Goal: Task Accomplishment & Management: Complete application form

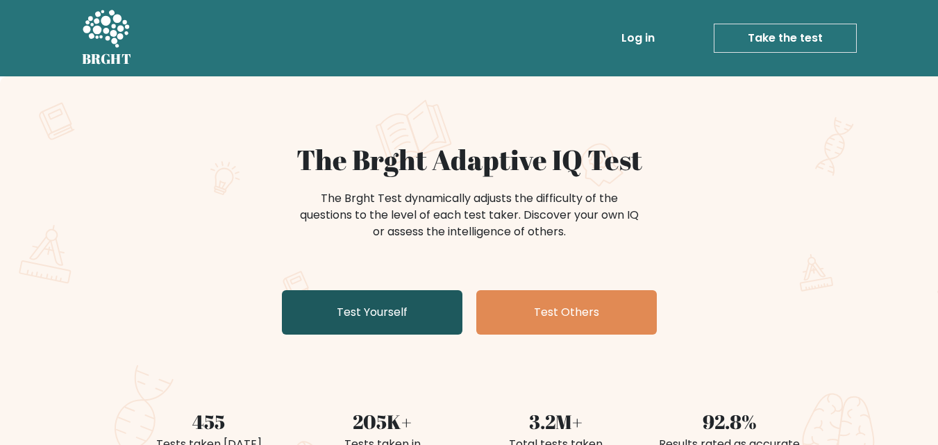
click at [366, 290] on link "Test Yourself" at bounding box center [372, 312] width 181 height 44
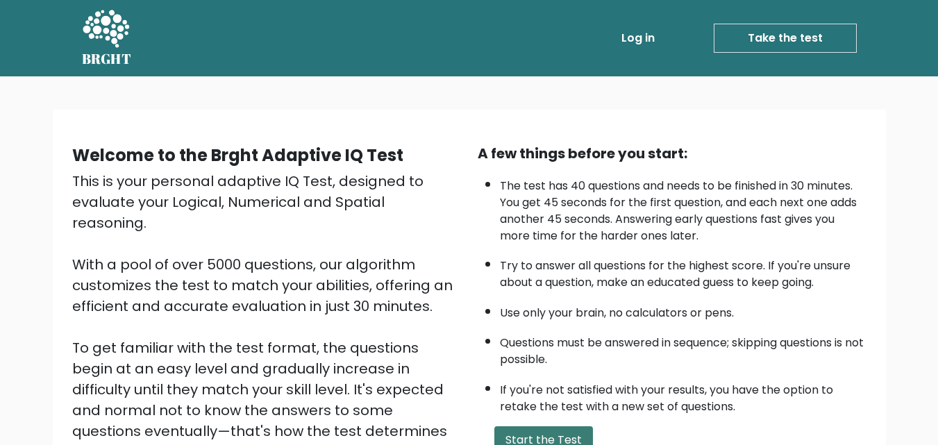
click at [533, 426] on button "Start the Test" at bounding box center [543, 440] width 99 height 28
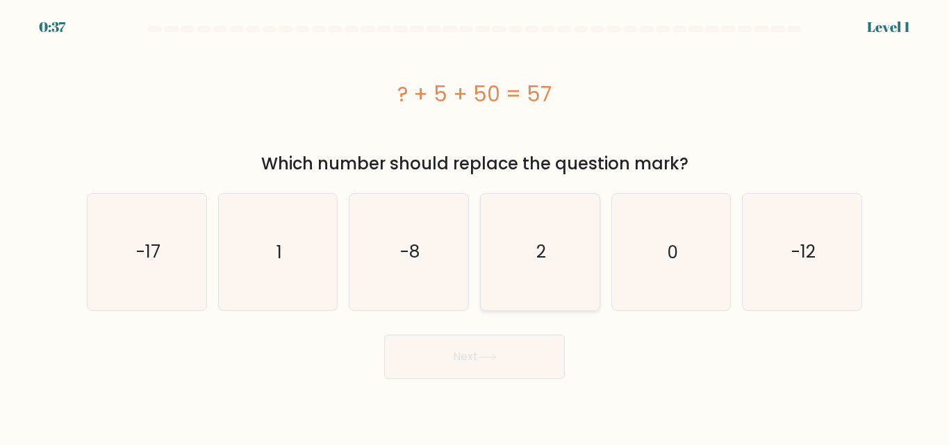
click at [554, 269] on icon "2" at bounding box center [540, 252] width 116 height 116
click at [475, 226] on input "d. 2" at bounding box center [474, 224] width 1 height 3
radio input "true"
click at [469, 361] on button "Next" at bounding box center [474, 357] width 181 height 44
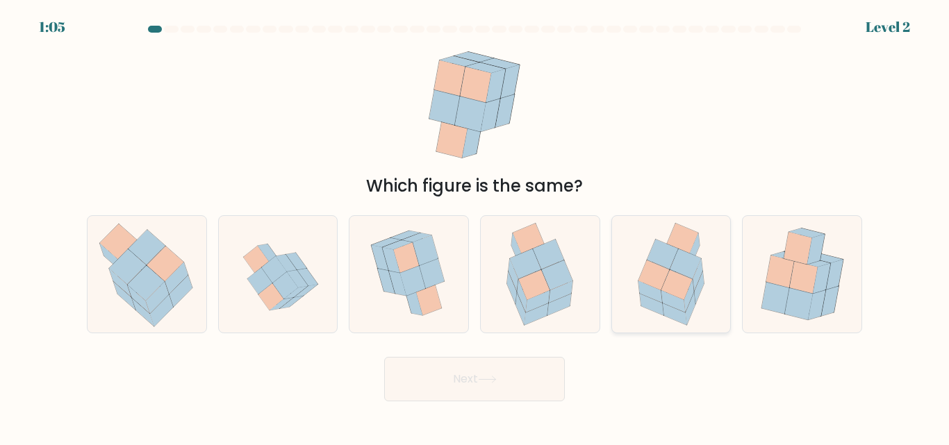
click at [678, 278] on icon at bounding box center [676, 285] width 31 height 30
click at [475, 226] on input "e." at bounding box center [474, 224] width 1 height 3
radio input "true"
click at [515, 360] on button "Next" at bounding box center [474, 379] width 181 height 44
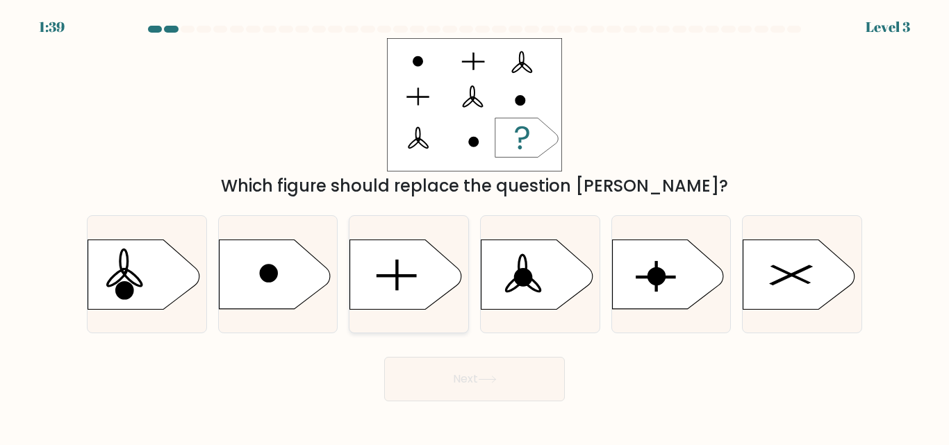
click at [388, 261] on icon at bounding box center [405, 274] width 111 height 69
click at [474, 226] on input "c." at bounding box center [474, 224] width 1 height 3
radio input "true"
click at [497, 388] on body "1:37 Level 3 a." at bounding box center [474, 222] width 949 height 445
click at [491, 376] on button "Next" at bounding box center [474, 379] width 181 height 44
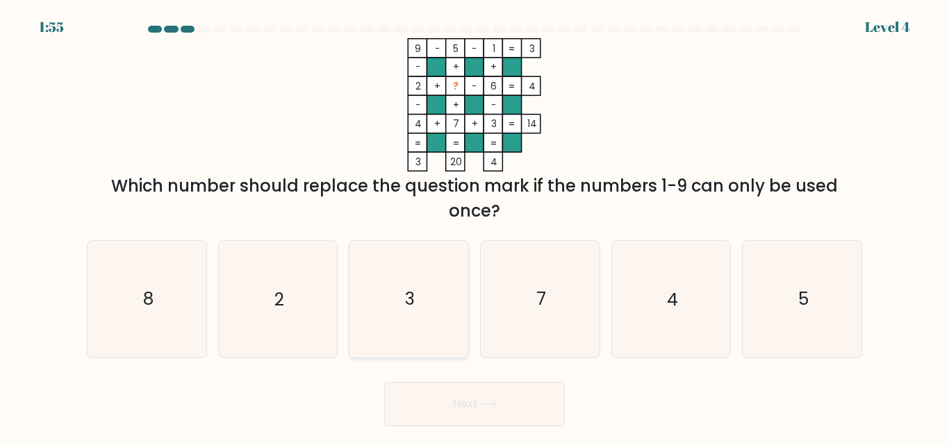
click at [423, 316] on icon "3" at bounding box center [409, 299] width 116 height 116
click at [474, 226] on input "c. 3" at bounding box center [474, 224] width 1 height 3
radio input "true"
click at [440, 382] on button "Next" at bounding box center [474, 404] width 181 height 44
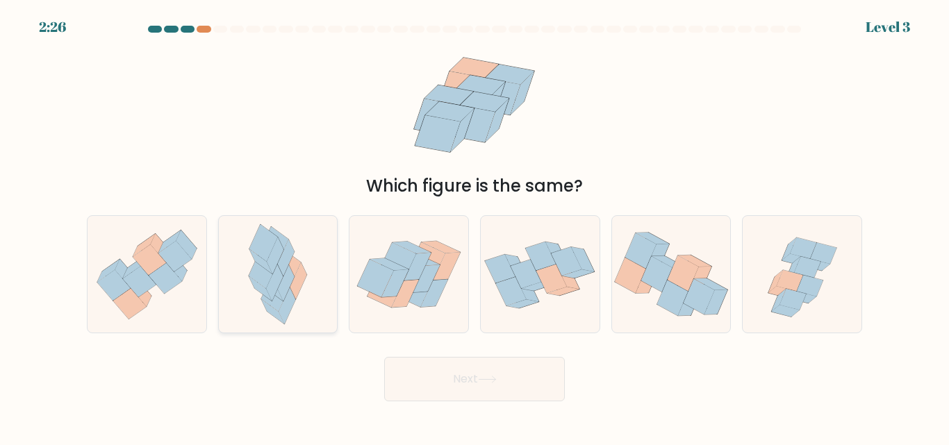
click at [318, 264] on div at bounding box center [278, 273] width 120 height 117
click at [474, 226] on input "b." at bounding box center [474, 224] width 1 height 3
radio input "true"
click at [432, 357] on button "Next" at bounding box center [474, 379] width 181 height 44
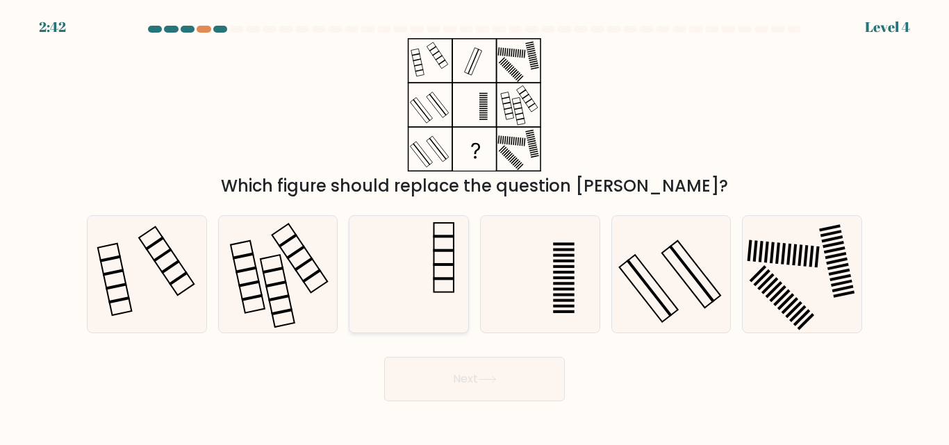
click at [431, 272] on icon at bounding box center [409, 274] width 116 height 116
click at [474, 226] on input "c." at bounding box center [474, 224] width 1 height 3
radio input "true"
click at [512, 376] on button "Next" at bounding box center [474, 379] width 181 height 44
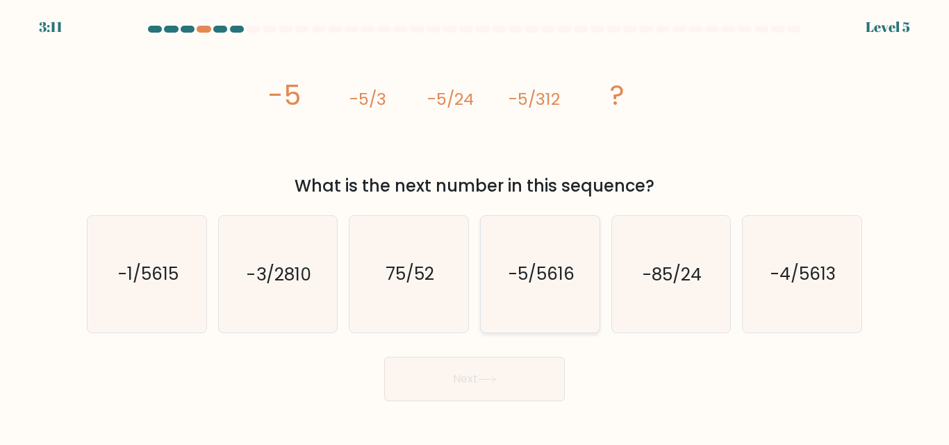
click at [579, 296] on icon "-5/5616" at bounding box center [540, 274] width 116 height 116
click at [475, 226] on input "d. -5/5616" at bounding box center [474, 224] width 1 height 3
radio input "true"
click at [492, 378] on button "Next" at bounding box center [474, 379] width 181 height 44
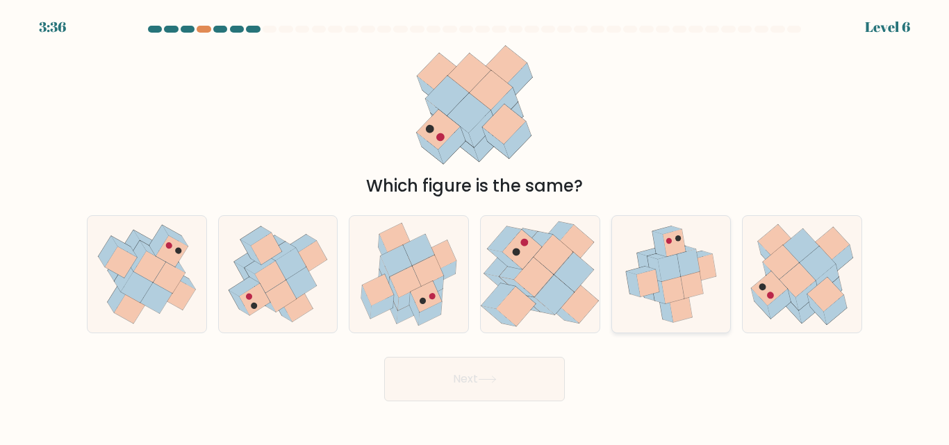
click at [672, 269] on icon at bounding box center [669, 268] width 22 height 27
click at [475, 226] on input "e." at bounding box center [474, 224] width 1 height 3
radio input "true"
click at [503, 357] on button "Next" at bounding box center [474, 379] width 181 height 44
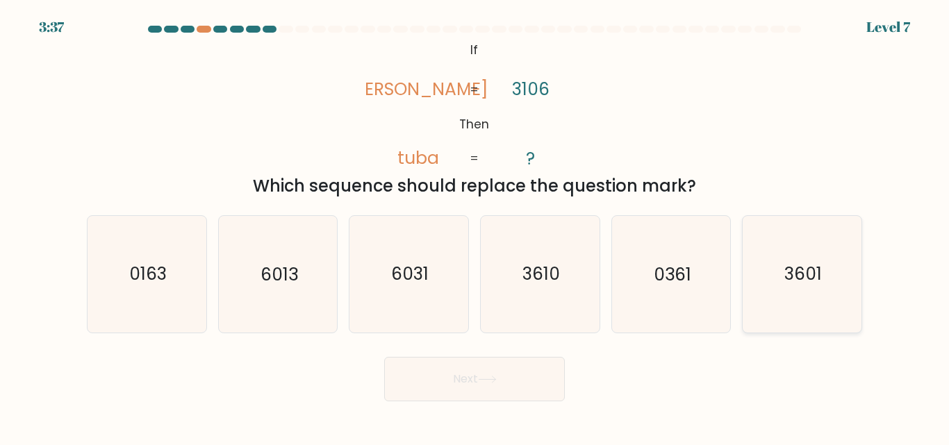
click at [802, 226] on icon "3601" at bounding box center [802, 274] width 116 height 116
click at [475, 226] on input "f. 3601" at bounding box center [474, 224] width 1 height 3
radio input "true"
click at [456, 357] on button "Next" at bounding box center [474, 379] width 181 height 44
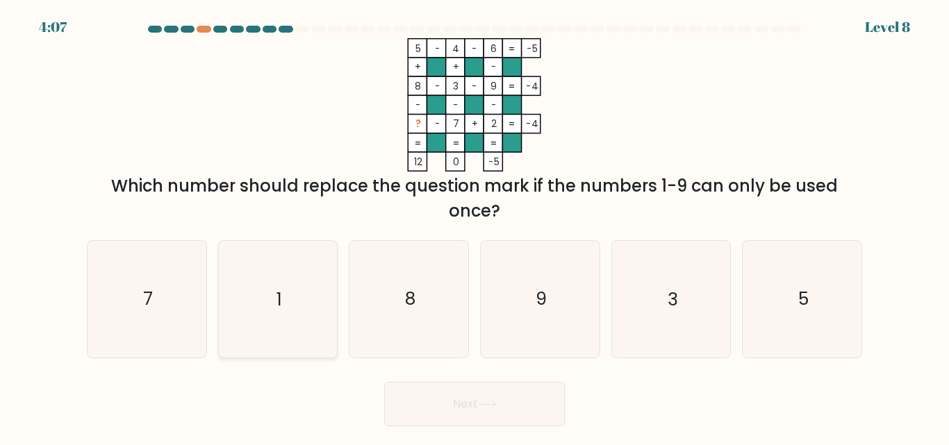
click at [278, 292] on text "1" at bounding box center [279, 300] width 6 height 24
click at [474, 226] on input "b. 1" at bounding box center [474, 224] width 1 height 3
radio input "true"
click at [483, 401] on icon at bounding box center [487, 405] width 19 height 8
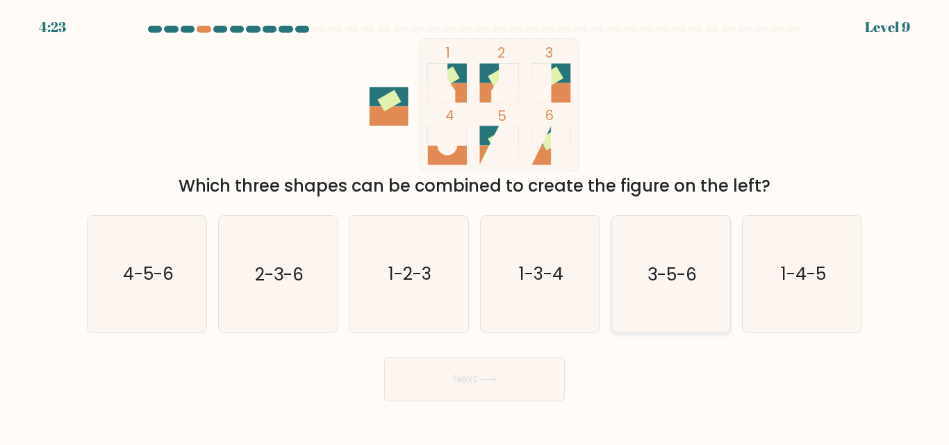
click at [663, 216] on icon "3-5-6" at bounding box center [671, 274] width 116 height 116
click at [475, 223] on input "e. 3-5-6" at bounding box center [474, 224] width 1 height 3
radio input "true"
click at [435, 372] on button "Next" at bounding box center [474, 379] width 181 height 44
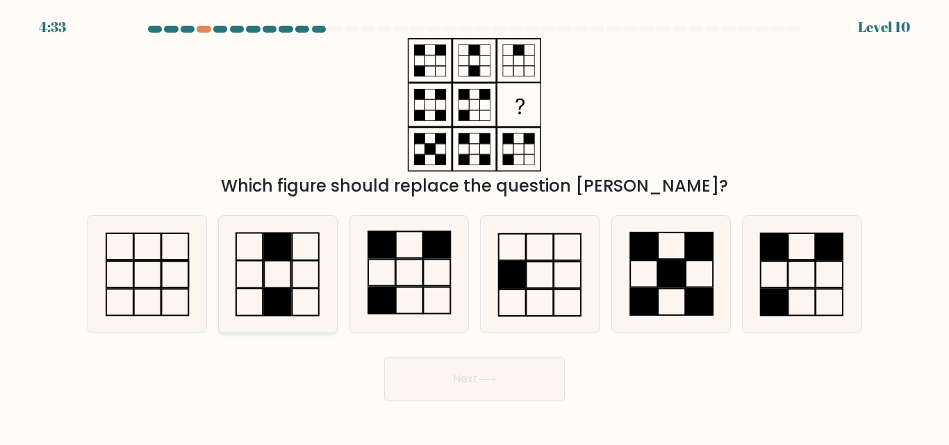
click at [329, 262] on icon at bounding box center [277, 274] width 116 height 116
click at [474, 226] on input "b." at bounding box center [474, 224] width 1 height 3
radio input "true"
click at [507, 362] on button "Next" at bounding box center [474, 379] width 181 height 44
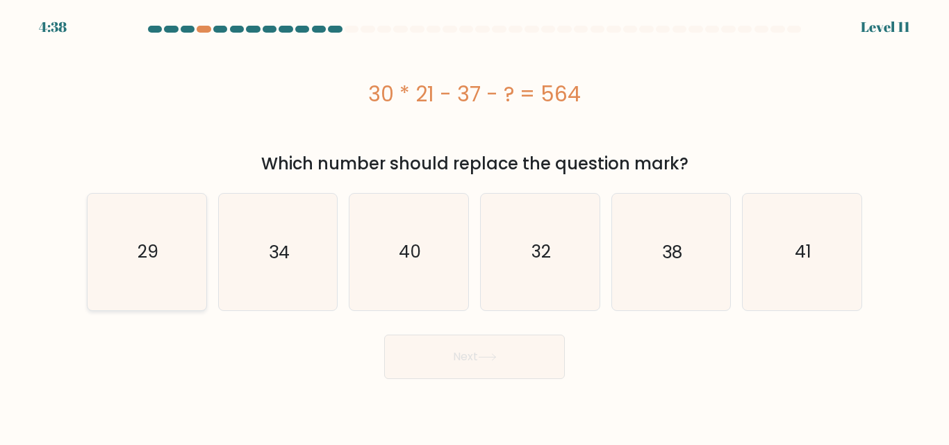
click at [121, 272] on icon "29" at bounding box center [147, 252] width 116 height 116
click at [474, 226] on input "a. 29" at bounding box center [474, 224] width 1 height 3
radio input "true"
click at [491, 338] on button "Next" at bounding box center [474, 357] width 181 height 44
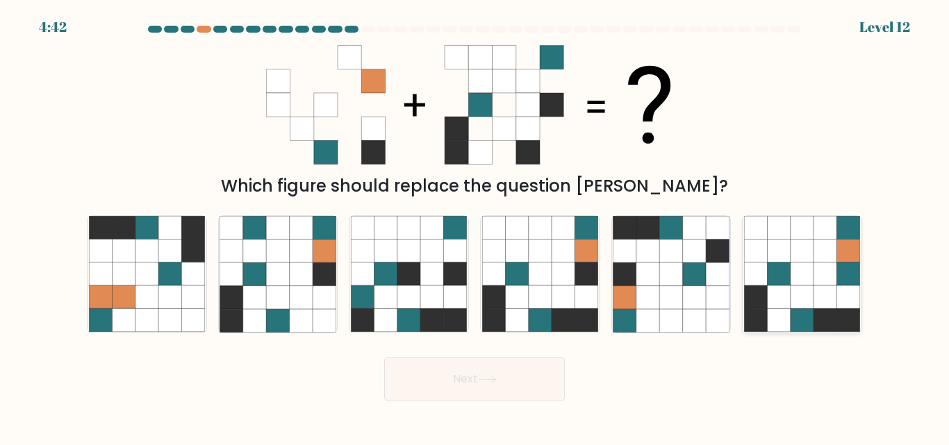
click at [819, 313] on icon at bounding box center [824, 320] width 23 height 23
click at [475, 226] on input "f." at bounding box center [474, 224] width 1 height 3
radio input "true"
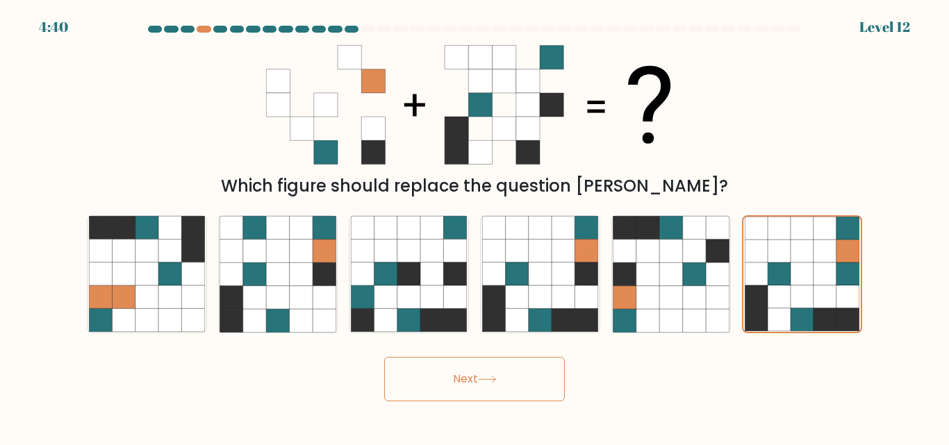
click at [454, 374] on button "Next" at bounding box center [474, 379] width 181 height 44
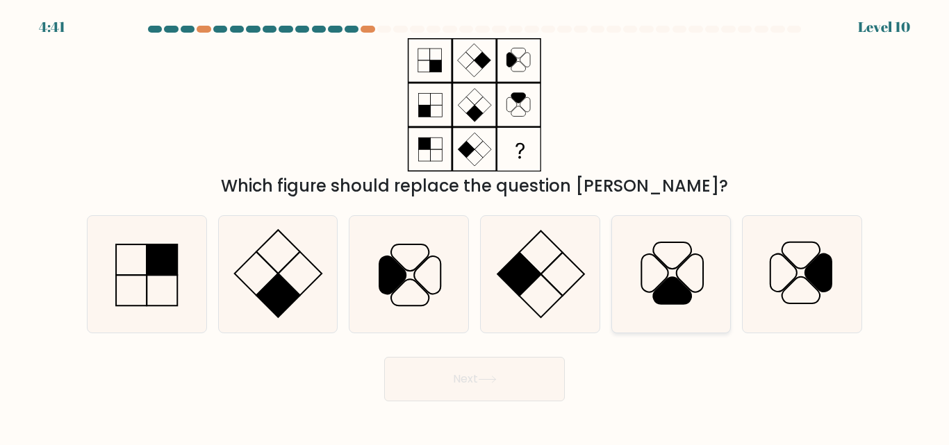
click at [676, 287] on icon at bounding box center [672, 291] width 38 height 26
click at [475, 226] on input "e." at bounding box center [474, 224] width 1 height 3
radio input "true"
click at [476, 357] on button "Next" at bounding box center [474, 379] width 181 height 44
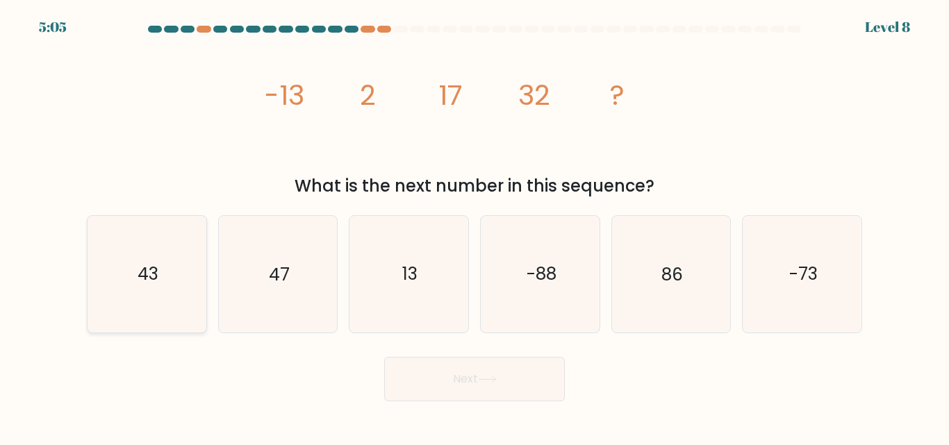
click at [195, 256] on icon "43" at bounding box center [147, 274] width 116 height 116
click at [474, 226] on input "a. 43" at bounding box center [474, 224] width 1 height 3
radio input "true"
click at [512, 373] on button "Next" at bounding box center [474, 379] width 181 height 44
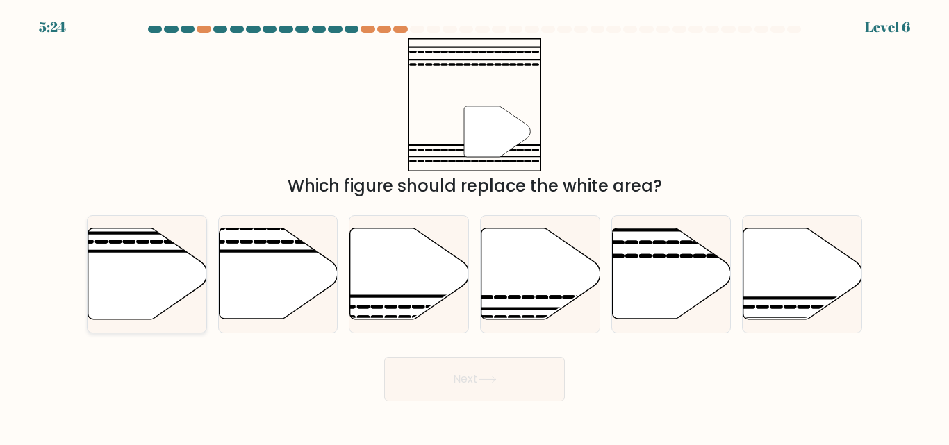
click at [196, 270] on icon at bounding box center [147, 273] width 119 height 91
click at [474, 226] on input "a." at bounding box center [474, 224] width 1 height 3
radio input "true"
click at [472, 357] on button "Next" at bounding box center [474, 379] width 181 height 44
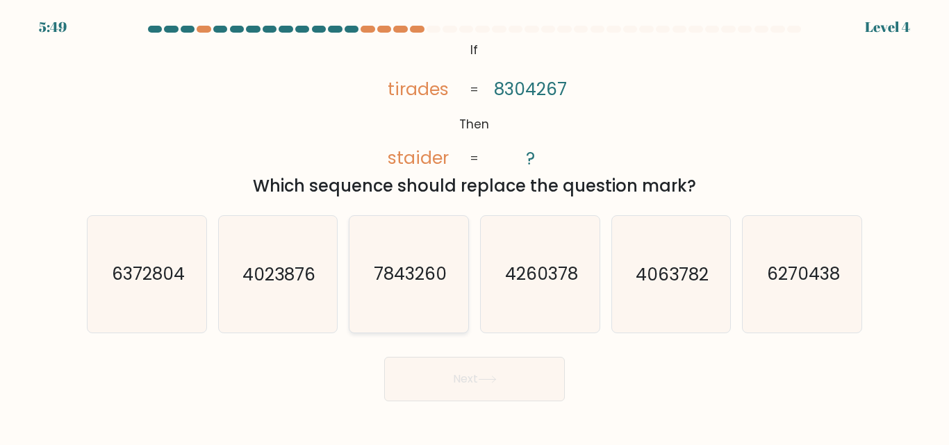
click at [406, 301] on icon "7843260" at bounding box center [409, 274] width 116 height 116
click at [474, 226] on input "c. 7843260" at bounding box center [474, 224] width 1 height 3
radio input "true"
click at [446, 357] on button "Next" at bounding box center [474, 379] width 181 height 44
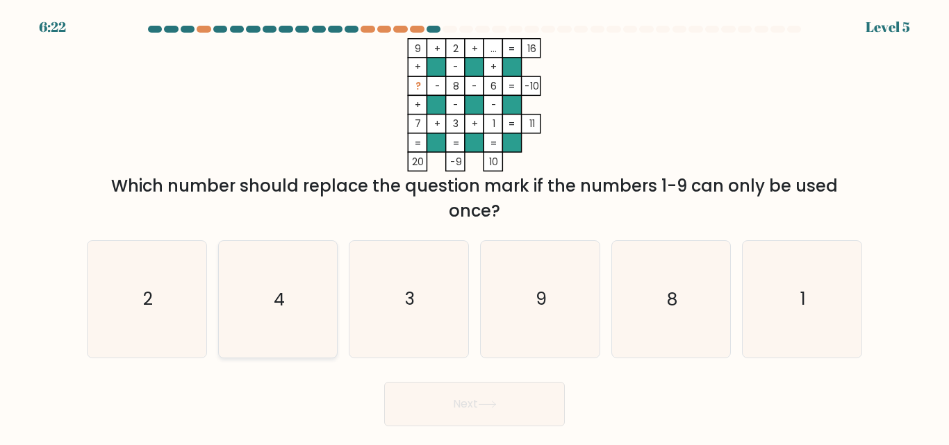
click at [246, 285] on icon "4" at bounding box center [277, 299] width 116 height 116
click at [474, 226] on input "b. 4" at bounding box center [474, 224] width 1 height 3
radio input "true"
click at [479, 403] on button "Next" at bounding box center [474, 404] width 181 height 44
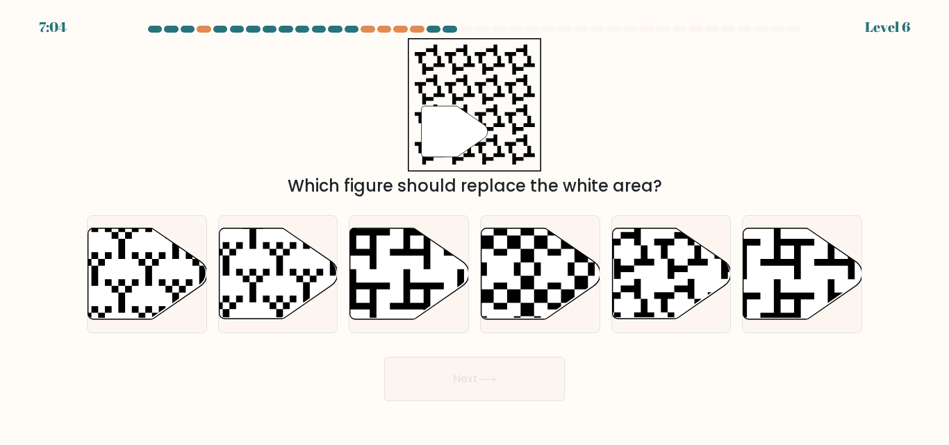
click at [479, 403] on body "7:04 Level 6" at bounding box center [474, 222] width 949 height 445
click at [394, 322] on div at bounding box center [409, 273] width 120 height 117
click at [474, 226] on input "c." at bounding box center [474, 224] width 1 height 3
radio input "true"
click at [452, 383] on button "Next" at bounding box center [474, 379] width 181 height 44
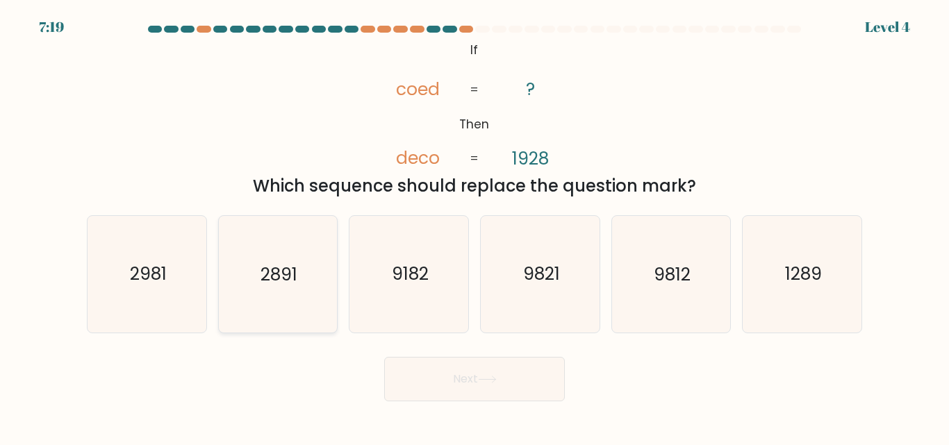
click at [270, 256] on icon "2891" at bounding box center [277, 274] width 116 height 116
click at [474, 226] on input "b. 2891" at bounding box center [474, 224] width 1 height 3
radio input "true"
click at [528, 372] on button "Next" at bounding box center [474, 379] width 181 height 44
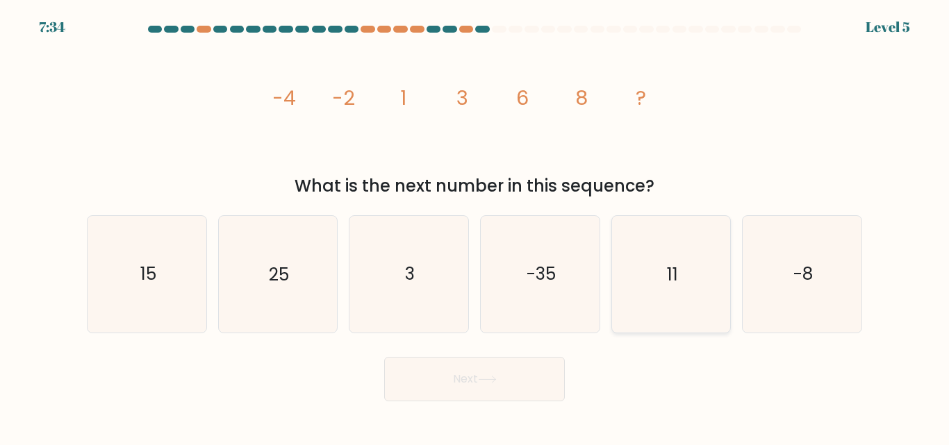
click at [626, 306] on icon "11" at bounding box center [671, 274] width 116 height 116
click at [475, 226] on input "e. 11" at bounding box center [474, 224] width 1 height 3
radio input "true"
click at [515, 360] on button "Next" at bounding box center [474, 379] width 181 height 44
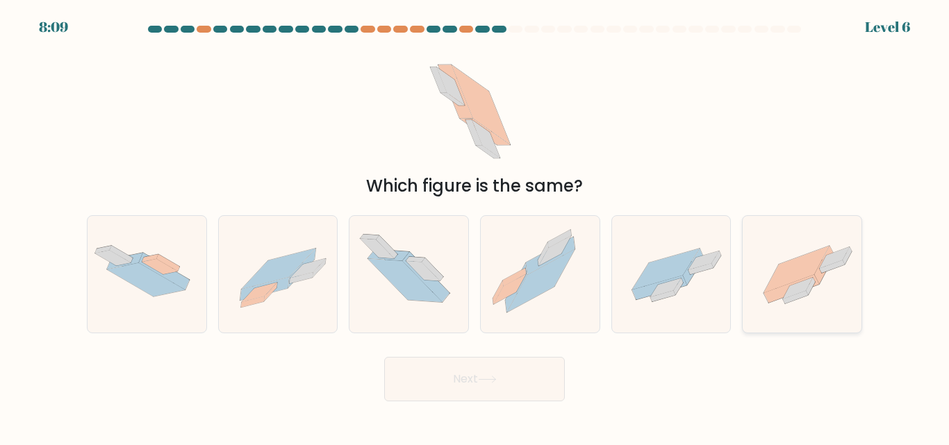
click at [827, 301] on icon at bounding box center [801, 274] width 119 height 89
click at [475, 226] on input "f." at bounding box center [474, 224] width 1 height 3
radio input "true"
click at [474, 360] on button "Next" at bounding box center [474, 379] width 181 height 44
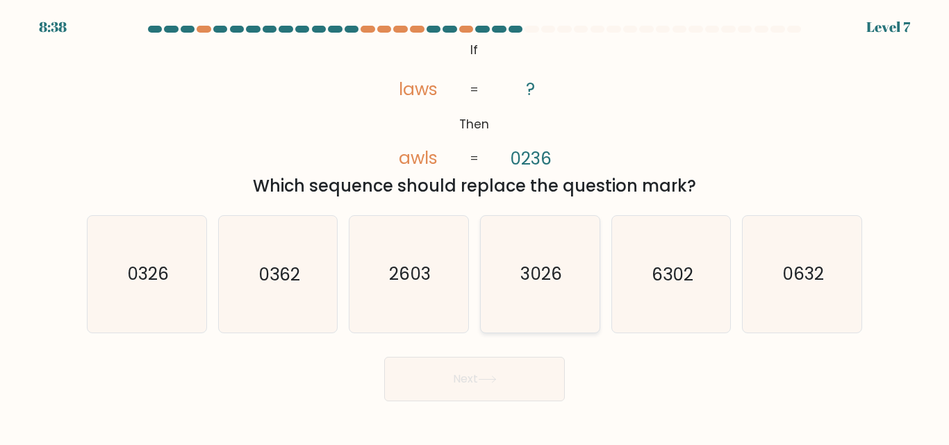
click at [581, 268] on icon "3026" at bounding box center [540, 274] width 116 height 116
click at [475, 226] on input "d. 3026" at bounding box center [474, 224] width 1 height 3
radio input "true"
click at [471, 380] on button "Next" at bounding box center [474, 379] width 181 height 44
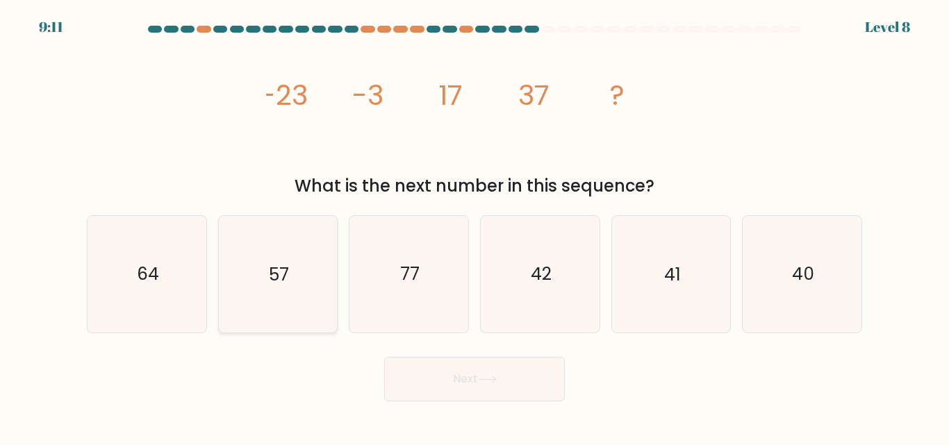
click at [274, 253] on icon "57" at bounding box center [277, 274] width 116 height 116
click at [474, 226] on input "b. 57" at bounding box center [474, 224] width 1 height 3
radio input "true"
click at [506, 368] on button "Next" at bounding box center [474, 379] width 181 height 44
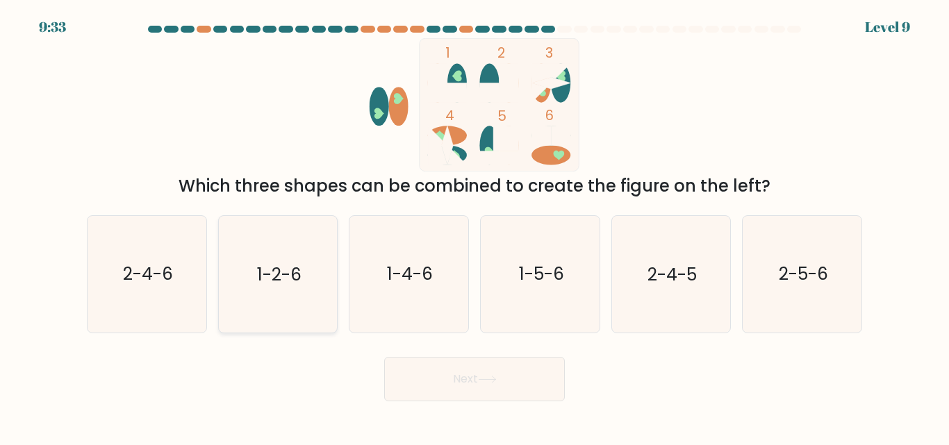
click at [315, 283] on icon "1-2-6" at bounding box center [277, 274] width 116 height 116
click at [474, 226] on input "b. 1-2-6" at bounding box center [474, 224] width 1 height 3
radio input "true"
click at [501, 357] on button "Next" at bounding box center [474, 379] width 181 height 44
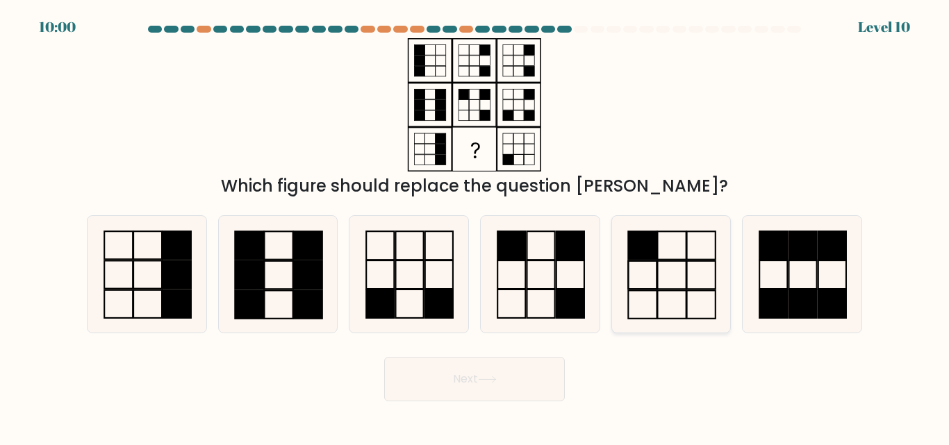
click at [673, 280] on icon at bounding box center [671, 274] width 116 height 116
click at [475, 226] on input "e." at bounding box center [474, 224] width 1 height 3
radio input "true"
drag, startPoint x: 478, startPoint y: 347, endPoint x: 481, endPoint y: 356, distance: 9.9
click at [481, 357] on button "Next" at bounding box center [474, 379] width 181 height 44
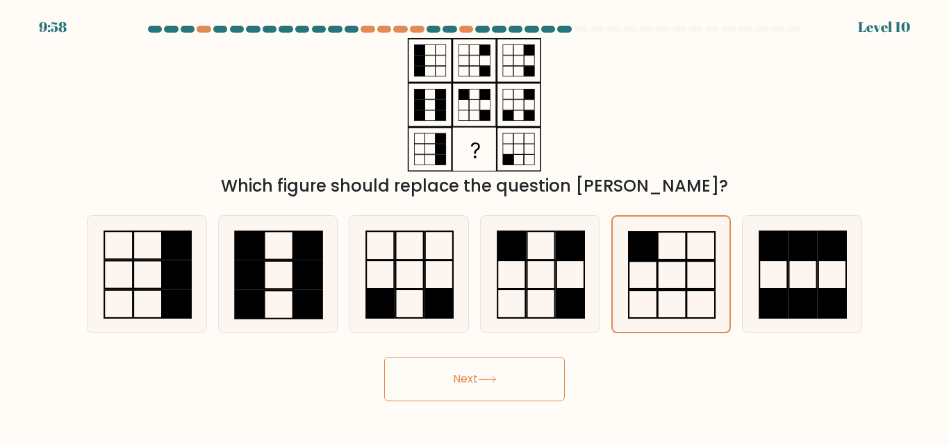
click at [481, 357] on button "Next" at bounding box center [474, 379] width 181 height 44
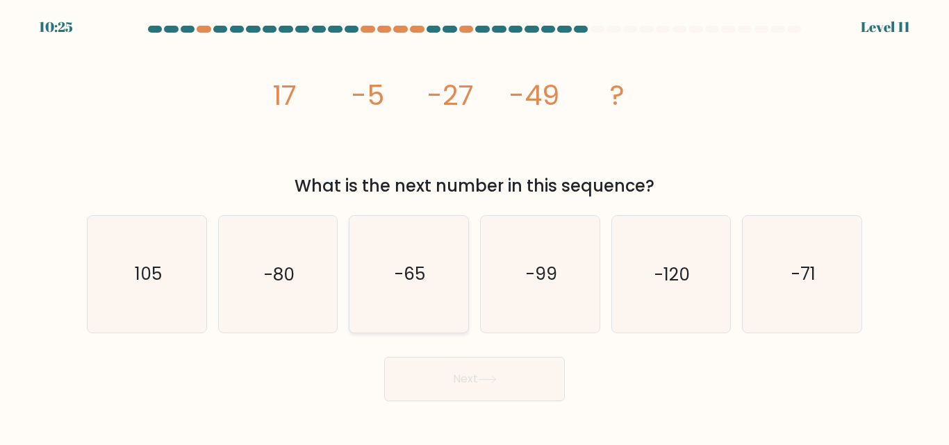
click at [432, 290] on icon "-65" at bounding box center [409, 274] width 116 height 116
click at [474, 226] on input "c. -65" at bounding box center [474, 224] width 1 height 3
radio input "true"
click at [499, 371] on button "Next" at bounding box center [474, 379] width 181 height 44
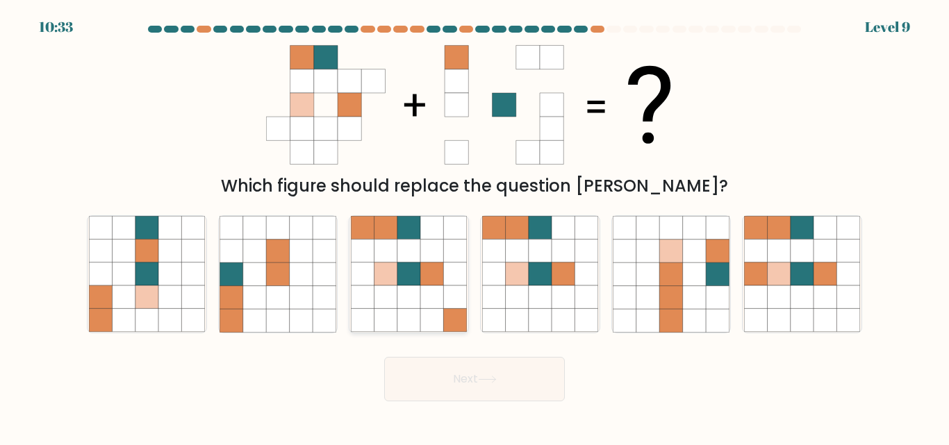
click at [394, 288] on icon at bounding box center [385, 297] width 23 height 23
click at [474, 226] on input "c." at bounding box center [474, 224] width 1 height 3
radio input "true"
click at [478, 376] on icon at bounding box center [487, 380] width 19 height 8
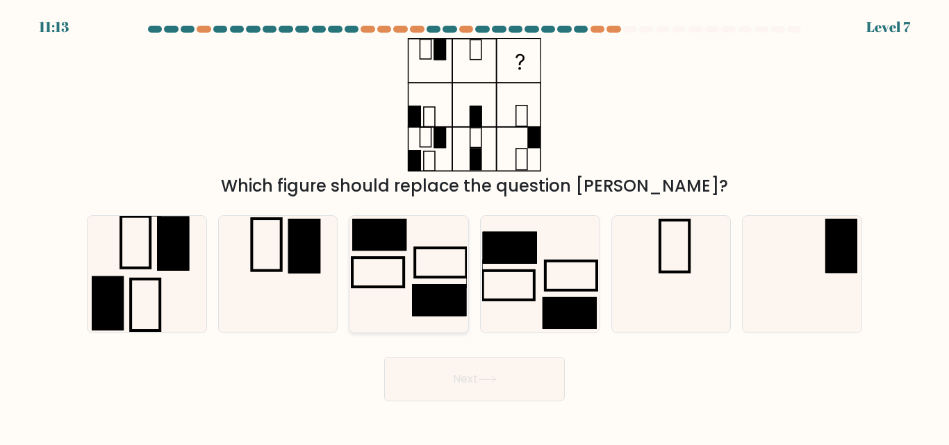
click at [404, 226] on rect at bounding box center [379, 235] width 54 height 32
click at [474, 226] on input "c." at bounding box center [474, 224] width 1 height 3
radio input "true"
click at [471, 373] on button "Next" at bounding box center [474, 379] width 181 height 44
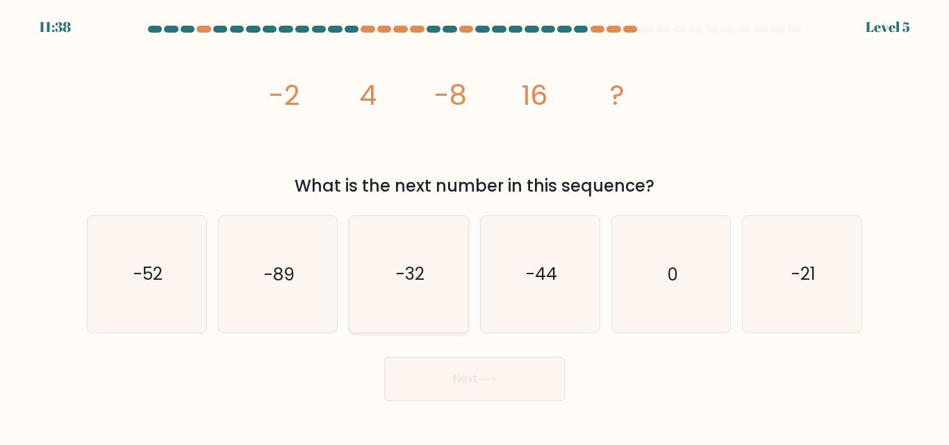
click at [414, 292] on icon "-32" at bounding box center [409, 274] width 116 height 116
click at [474, 226] on input "c. -32" at bounding box center [474, 224] width 1 height 3
radio input "true"
click at [488, 372] on button "Next" at bounding box center [474, 379] width 181 height 44
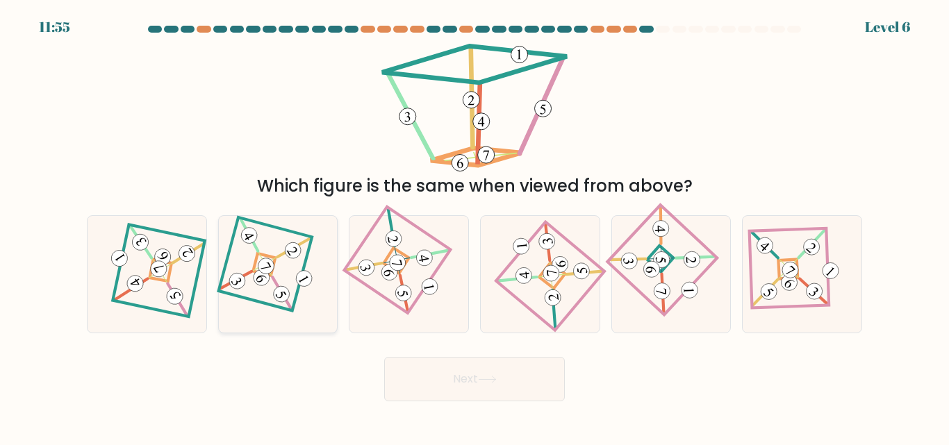
click at [283, 284] on 108 at bounding box center [281, 295] width 22 height 22
click at [474, 226] on input "b." at bounding box center [474, 224] width 1 height 3
radio input "true"
click at [182, 235] on icon at bounding box center [146, 274] width 81 height 93
click at [474, 226] on input "a." at bounding box center [474, 224] width 1 height 3
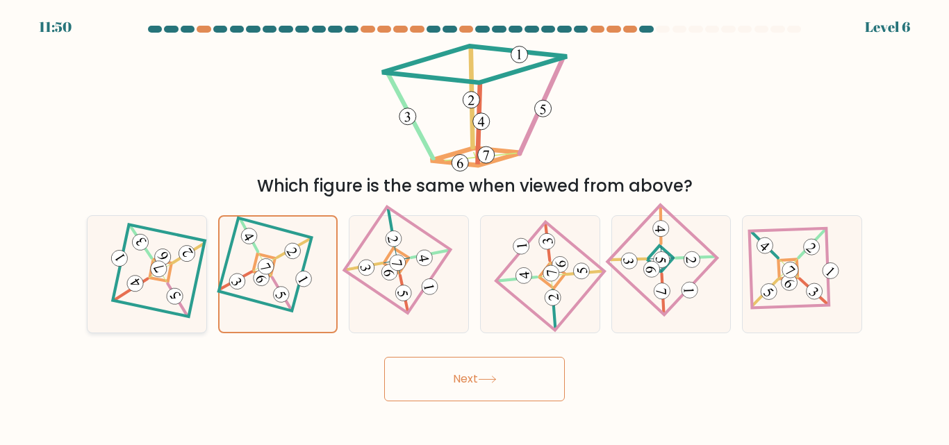
radio input "true"
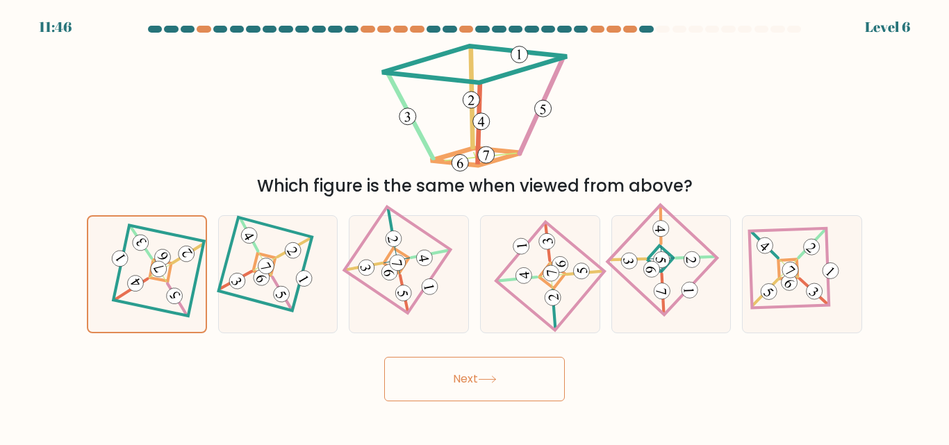
click at [495, 357] on button "Next" at bounding box center [474, 379] width 181 height 44
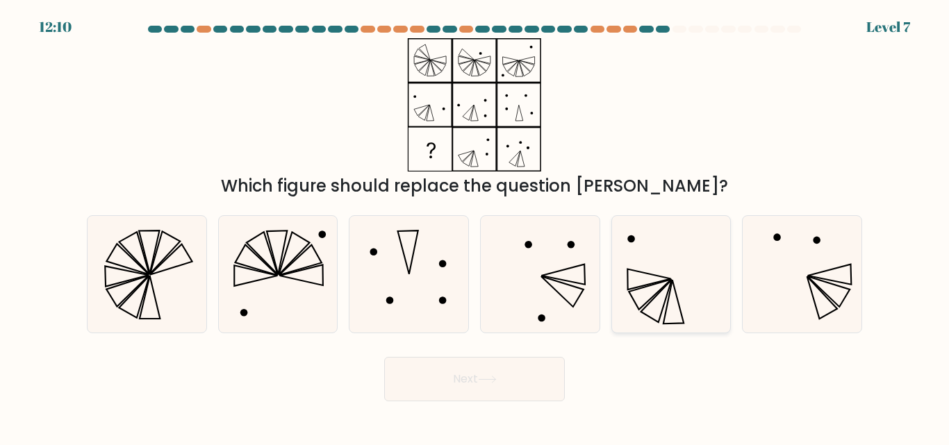
click at [658, 274] on icon at bounding box center [671, 274] width 116 height 116
click at [475, 226] on input "e." at bounding box center [474, 224] width 1 height 3
radio input "true"
click at [510, 377] on button "Next" at bounding box center [474, 379] width 181 height 44
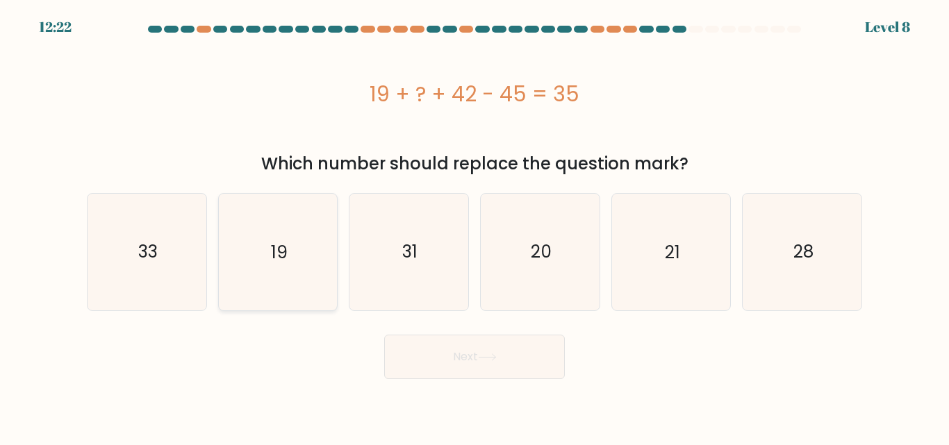
click at [285, 241] on text "19" at bounding box center [279, 252] width 17 height 24
click at [474, 226] on input "b. 19" at bounding box center [474, 224] width 1 height 3
radio input "true"
click at [495, 353] on icon at bounding box center [487, 357] width 19 height 8
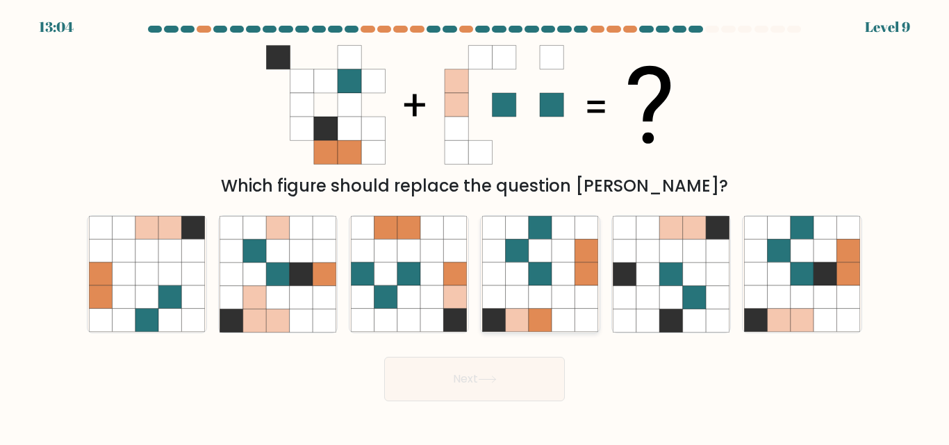
click at [528, 278] on icon at bounding box center [516, 274] width 23 height 23
click at [475, 226] on input "d." at bounding box center [474, 224] width 1 height 3
radio input "true"
click at [544, 357] on button "Next" at bounding box center [474, 379] width 181 height 44
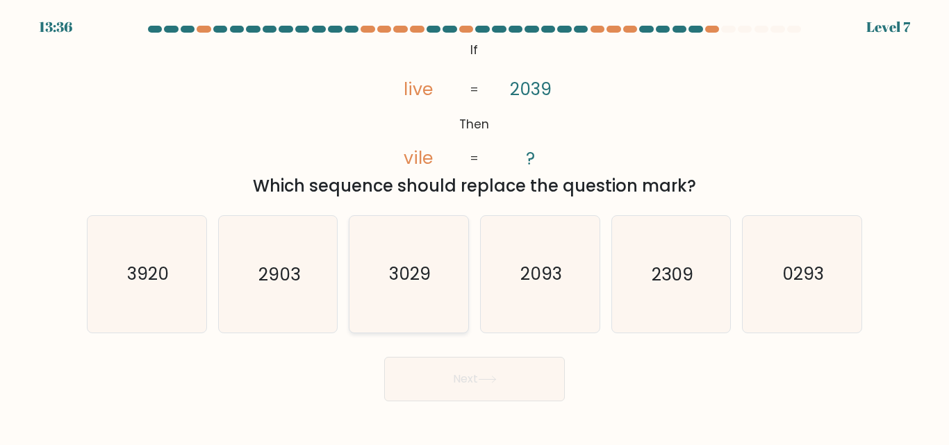
click at [397, 216] on icon "3029" at bounding box center [409, 274] width 116 height 116
click at [474, 223] on input "c. 3029" at bounding box center [474, 224] width 1 height 3
radio input "true"
click at [463, 386] on button "Next" at bounding box center [474, 379] width 181 height 44
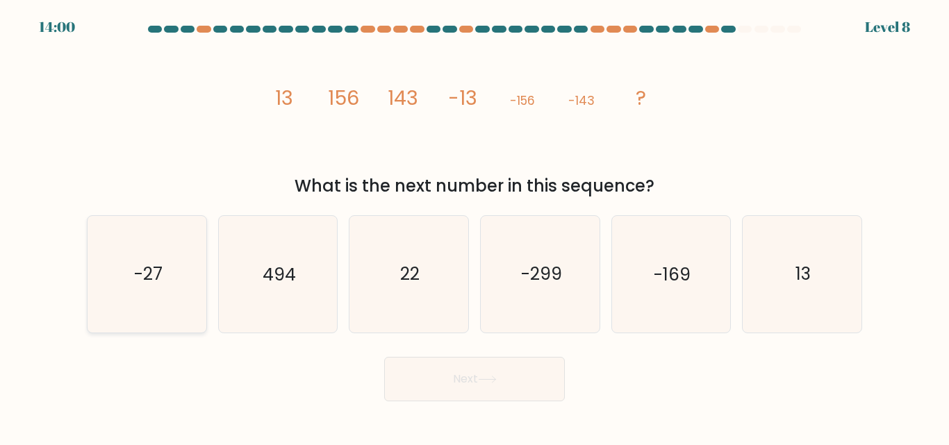
click at [158, 249] on icon "-27" at bounding box center [147, 274] width 116 height 116
click at [474, 226] on input "a. -27" at bounding box center [474, 224] width 1 height 3
radio input "true"
click at [538, 378] on button "Next" at bounding box center [474, 379] width 181 height 44
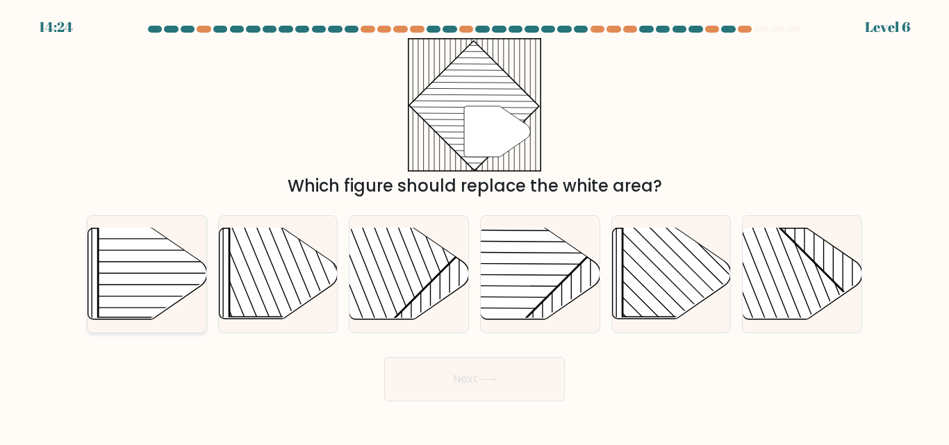
click at [185, 269] on rect at bounding box center [183, 233] width 170 height 170
click at [474, 226] on input "a." at bounding box center [474, 224] width 1 height 3
radio input "true"
click at [486, 359] on button "Next" at bounding box center [474, 379] width 181 height 44
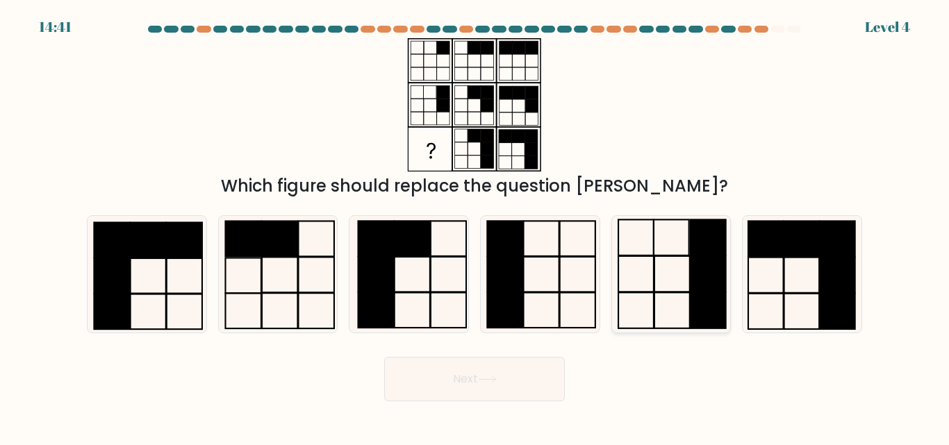
click at [676, 271] on icon at bounding box center [671, 274] width 116 height 116
click at [475, 226] on input "e." at bounding box center [474, 224] width 1 height 3
radio input "true"
click at [476, 369] on button "Next" at bounding box center [474, 379] width 181 height 44
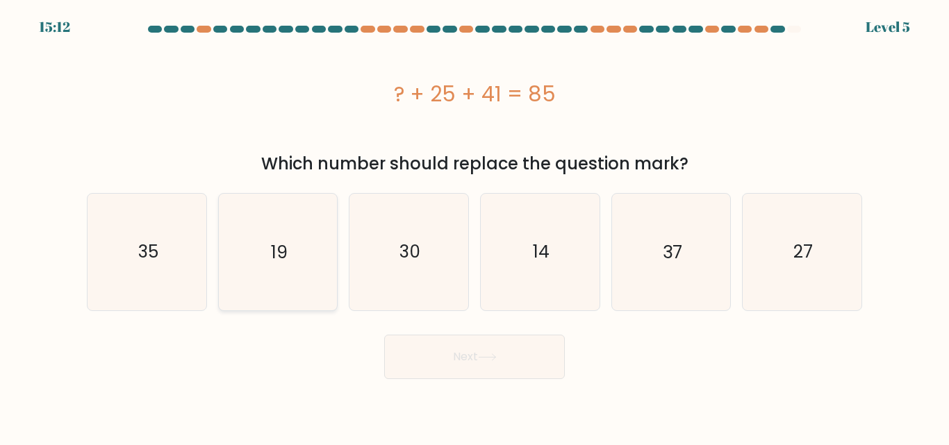
click at [253, 224] on icon "19" at bounding box center [277, 252] width 116 height 116
click at [474, 224] on input "b. 19" at bounding box center [474, 224] width 1 height 3
radio input "true"
click at [395, 335] on button "Next" at bounding box center [474, 357] width 181 height 44
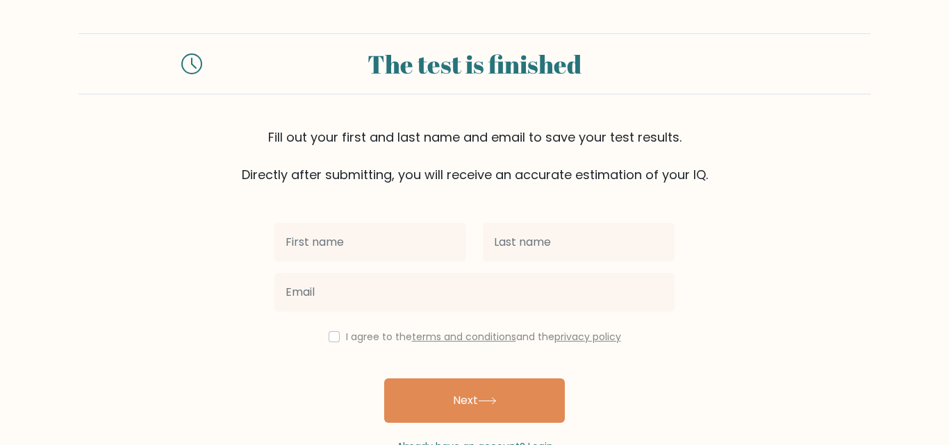
click at [338, 223] on input "text" at bounding box center [370, 242] width 192 height 39
type input "Gladys"
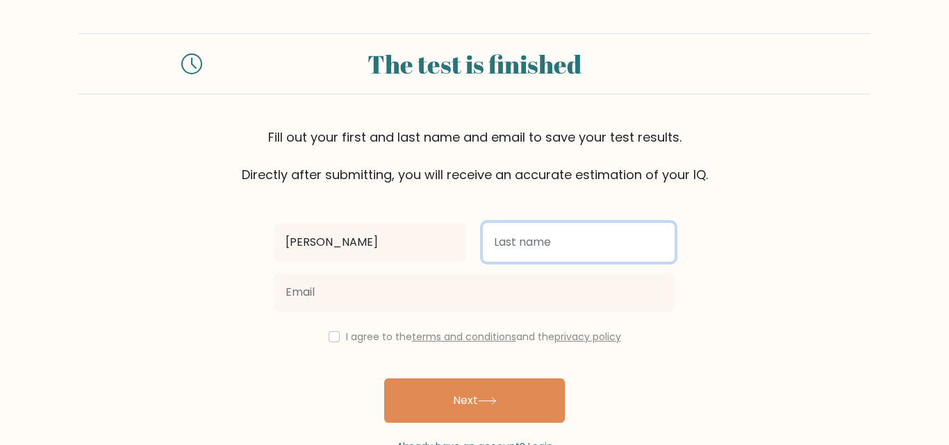
click at [501, 223] on input "text" at bounding box center [579, 242] width 192 height 39
type input "Umpa"
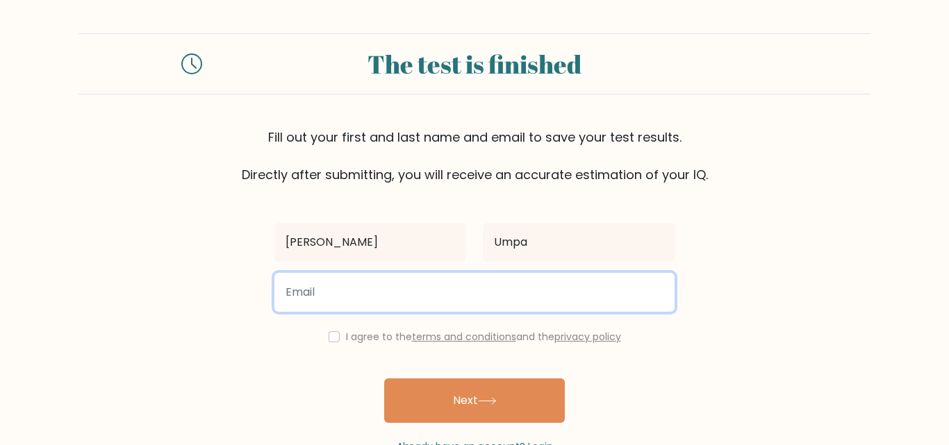
click at [462, 273] on input "email" at bounding box center [474, 292] width 400 height 39
type input "va.gladysumpa@gmail.com"
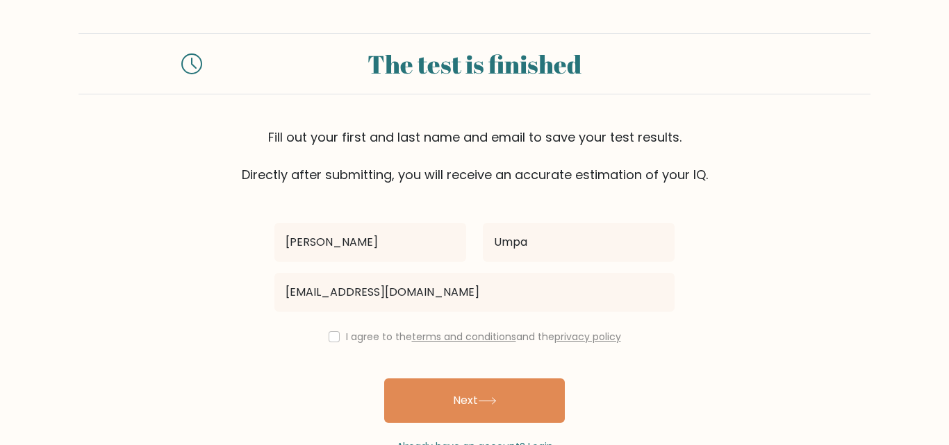
click at [371, 328] on div "I agree to the terms and conditions and the privacy policy" at bounding box center [474, 336] width 417 height 17
click at [340, 331] on input "checkbox" at bounding box center [333, 336] width 11 height 11
checkbox input "true"
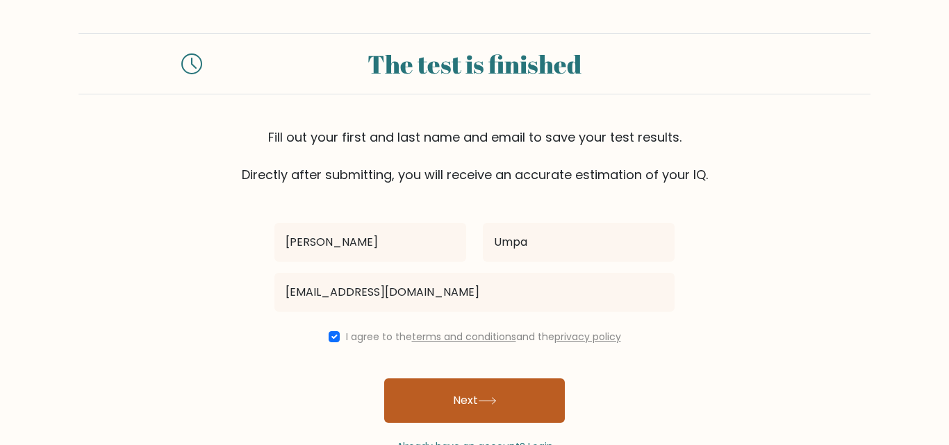
click at [420, 378] on button "Next" at bounding box center [474, 400] width 181 height 44
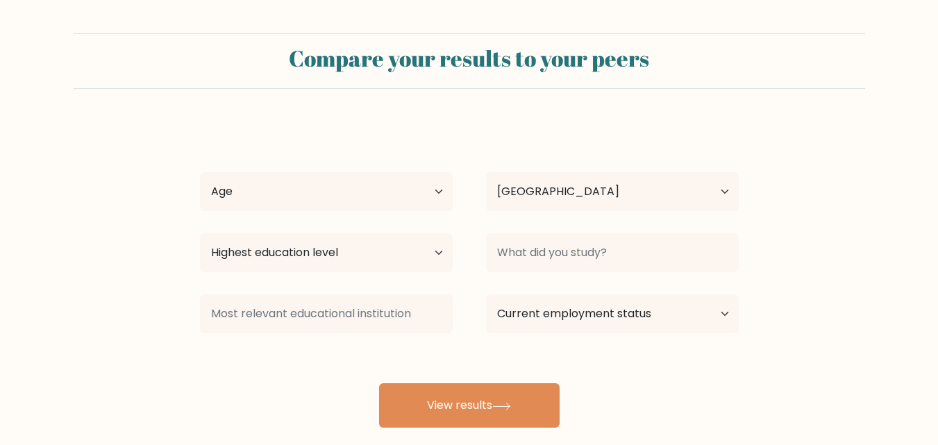
select select "PH"
click at [409, 172] on select "Age Under [DEMOGRAPHIC_DATA] [DEMOGRAPHIC_DATA] [DEMOGRAPHIC_DATA] [DEMOGRAPHIC…" at bounding box center [326, 191] width 253 height 39
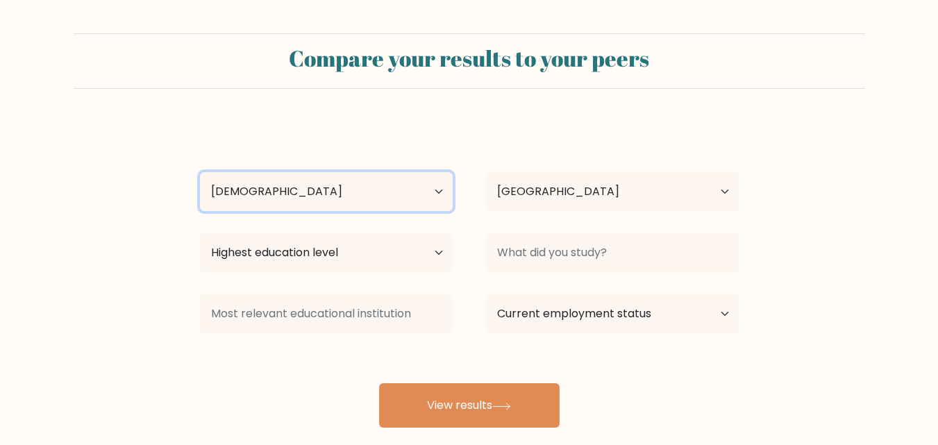
click at [200, 172] on select "Age Under [DEMOGRAPHIC_DATA] [DEMOGRAPHIC_DATA] [DEMOGRAPHIC_DATA] [DEMOGRAPHIC…" at bounding box center [326, 191] width 253 height 39
click at [274, 172] on select "Age Under [DEMOGRAPHIC_DATA] [DEMOGRAPHIC_DATA] [DEMOGRAPHIC_DATA] [DEMOGRAPHIC…" at bounding box center [326, 191] width 253 height 39
select select "25_34"
click at [200, 172] on select "Age Under [DEMOGRAPHIC_DATA] [DEMOGRAPHIC_DATA] [DEMOGRAPHIC_DATA] [DEMOGRAPHIC…" at bounding box center [326, 191] width 253 height 39
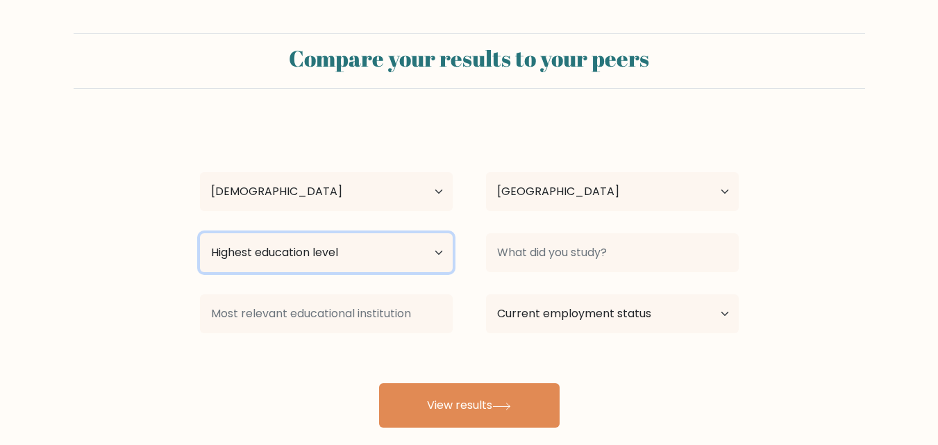
click at [309, 233] on select "Highest education level No schooling Primary Lower Secondary Upper Secondary Oc…" at bounding box center [326, 252] width 253 height 39
select select "bachelors_degree"
click at [200, 233] on select "Highest education level No schooling Primary Lower Secondary Upper Secondary Oc…" at bounding box center [326, 252] width 253 height 39
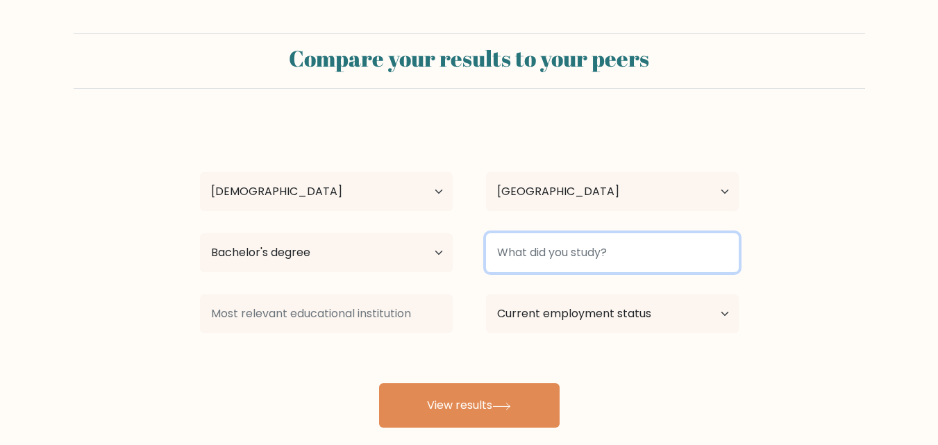
click at [563, 233] on input at bounding box center [612, 252] width 253 height 39
type input "B"
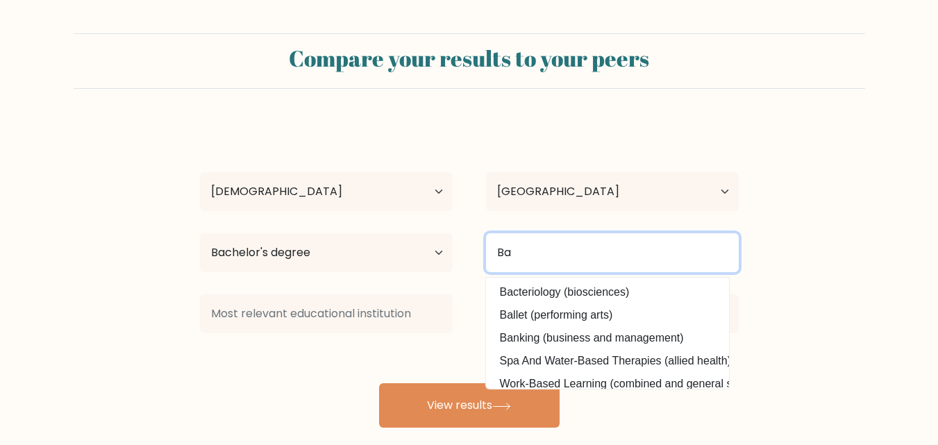
type input "B"
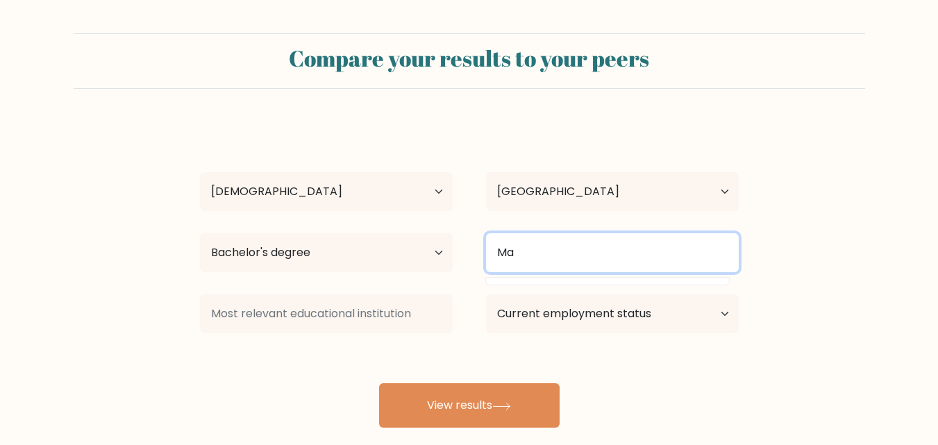
type input "M"
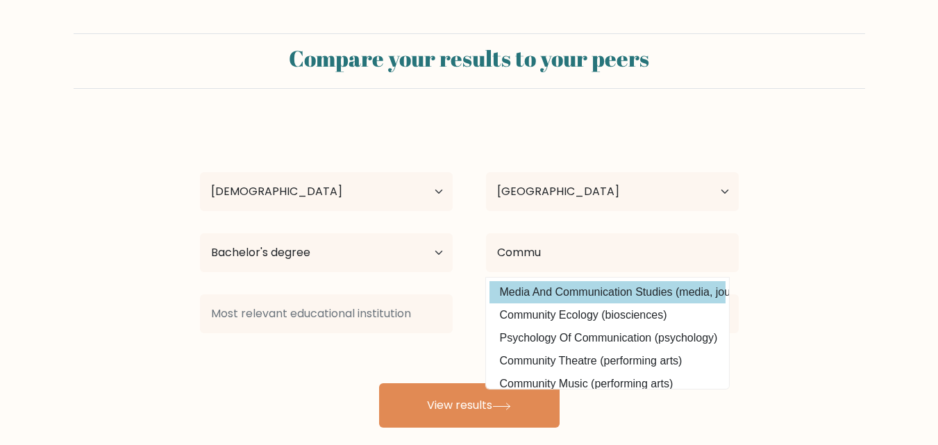
click at [559, 219] on div "Gladys Umpa Age Under 18 years old 18-24 years old 25-34 years old 35-44 years …" at bounding box center [470, 275] width 556 height 306
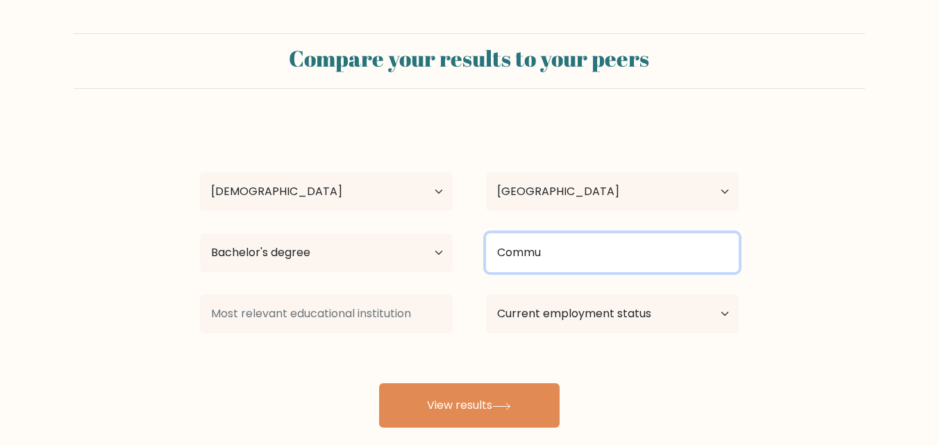
click at [539, 233] on input "Commu" at bounding box center [612, 252] width 253 height 39
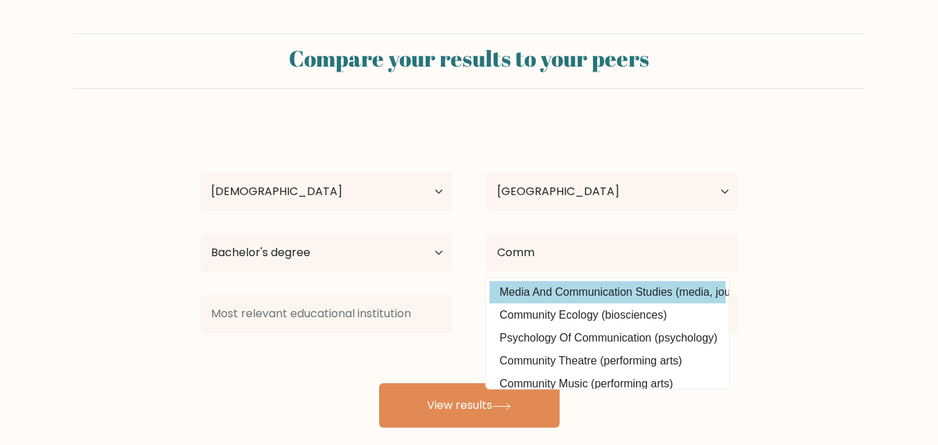
click at [543, 219] on div "Gladys Umpa Age Under 18 years old 18-24 years old 25-34 years old 35-44 years …" at bounding box center [470, 275] width 556 height 306
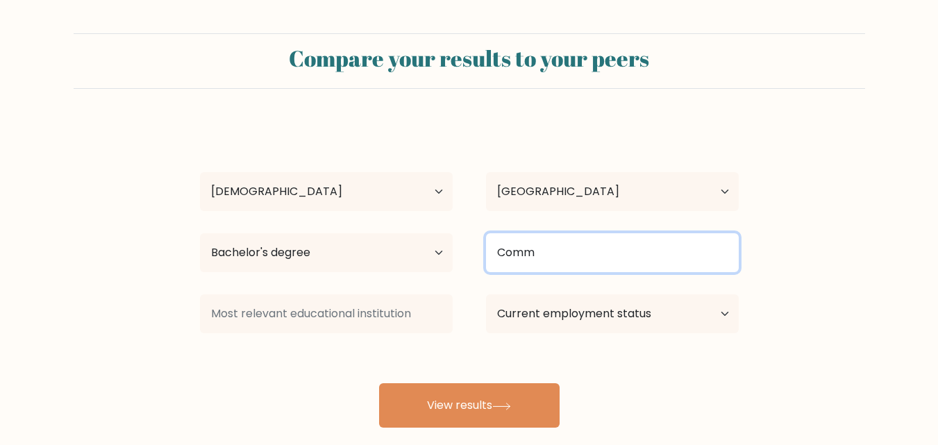
click at [542, 233] on input "Comm" at bounding box center [612, 252] width 253 height 39
drag, startPoint x: 542, startPoint y: 199, endPoint x: 406, endPoint y: 194, distance: 135.5
click at [406, 228] on div "Highest education level No schooling Primary Lower Secondary Upper Secondary Oc…" at bounding box center [469, 253] width 572 height 50
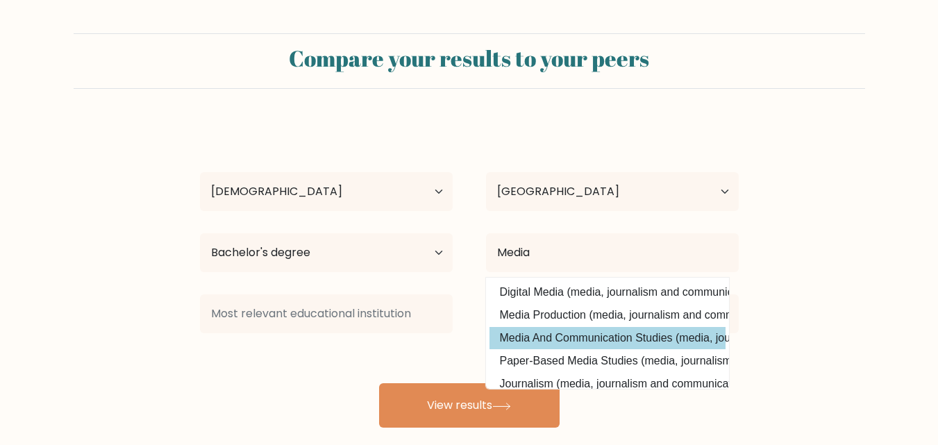
click at [519, 258] on div "Gladys Umpa Age Under 18 years old 18-24 years old 25-34 years old 35-44 years …" at bounding box center [470, 275] width 556 height 306
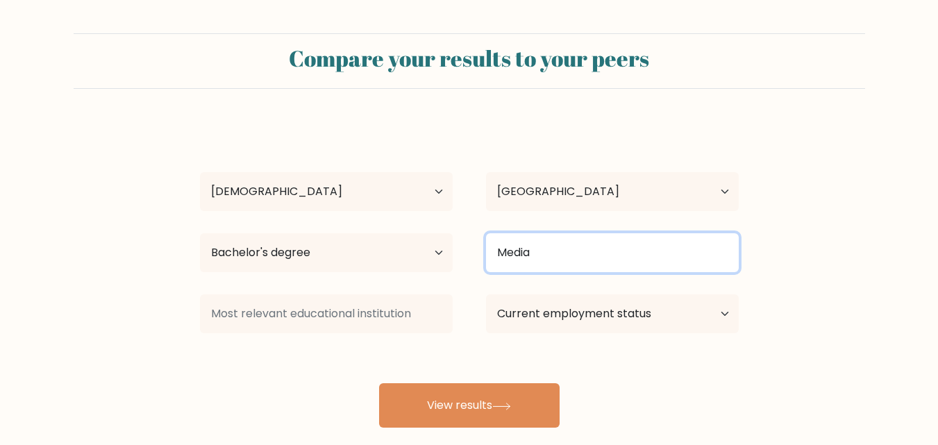
click at [533, 233] on input "Media" at bounding box center [612, 252] width 253 height 39
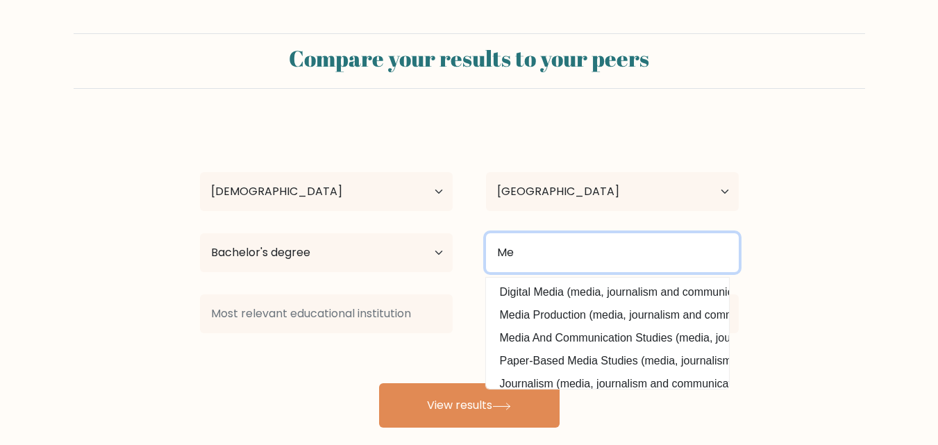
type input "M"
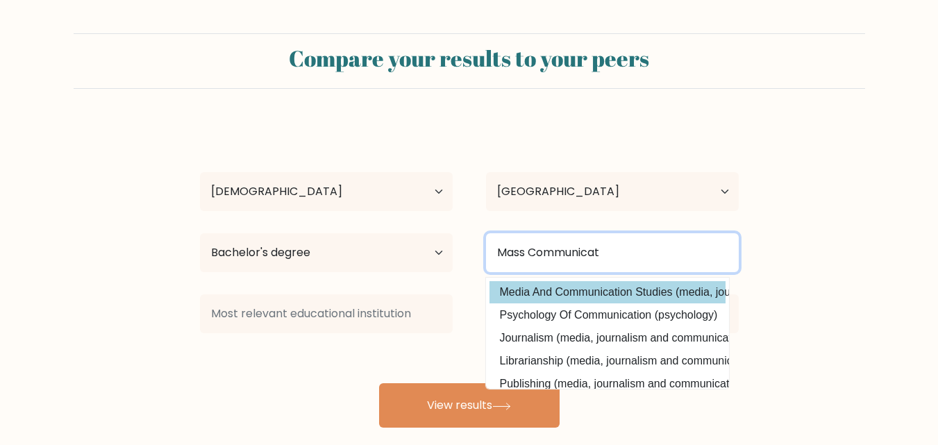
click at [379, 383] on button "View results" at bounding box center [469, 405] width 181 height 44
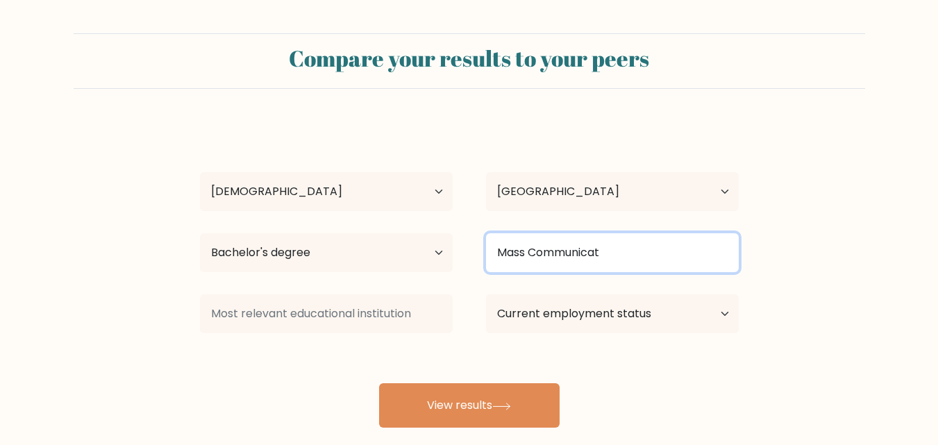
click at [581, 233] on input "Mass Communicat" at bounding box center [612, 252] width 253 height 39
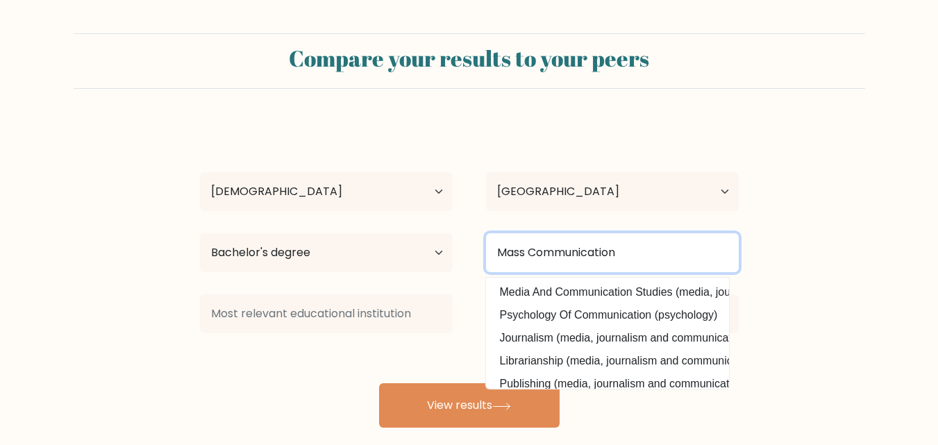
type input "Mass Communication"
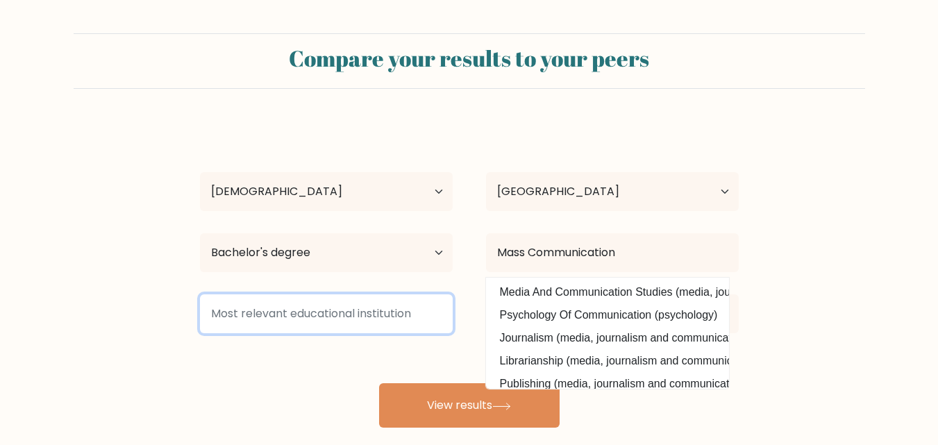
click at [249, 294] on input at bounding box center [326, 313] width 253 height 39
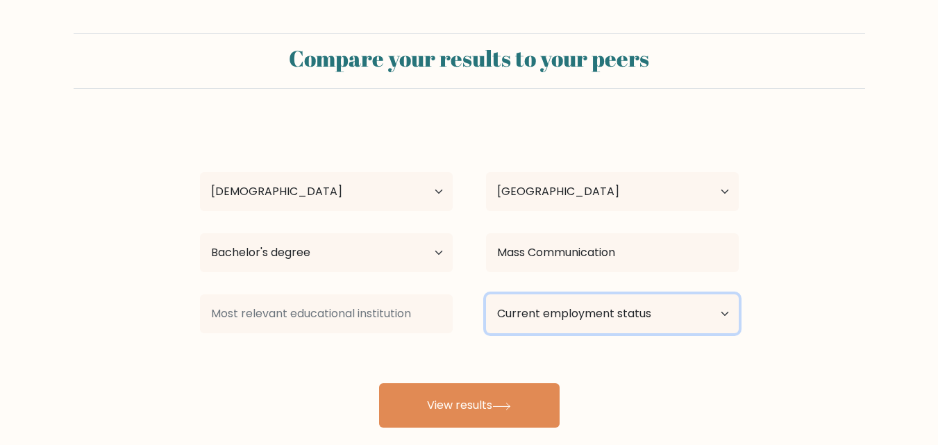
click at [638, 294] on select "Current employment status Employed Student Retired Other / prefer not to answer" at bounding box center [612, 313] width 253 height 39
click at [486, 294] on select "Current employment status Employed Student Retired Other / prefer not to answer" at bounding box center [612, 313] width 253 height 39
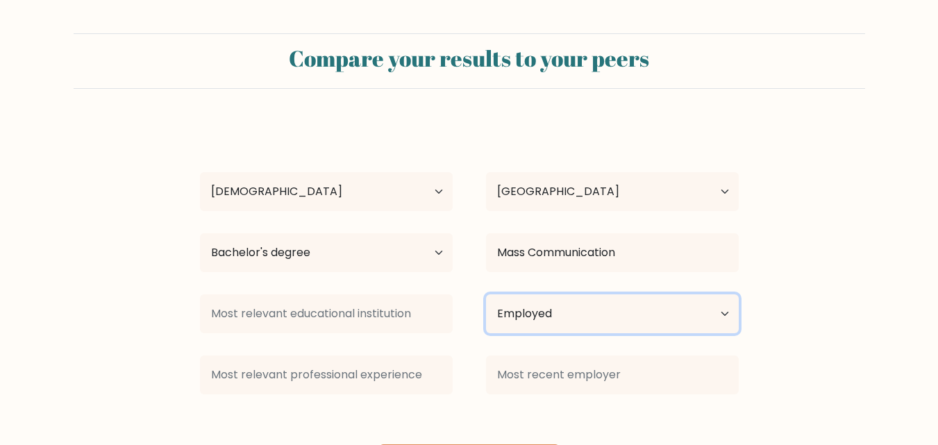
click at [533, 294] on select "Current employment status Employed Student Retired Other / prefer not to answer" at bounding box center [612, 313] width 253 height 39
select select "other"
click at [486, 294] on select "Current employment status Employed Student Retired Other / prefer not to answer" at bounding box center [612, 313] width 253 height 39
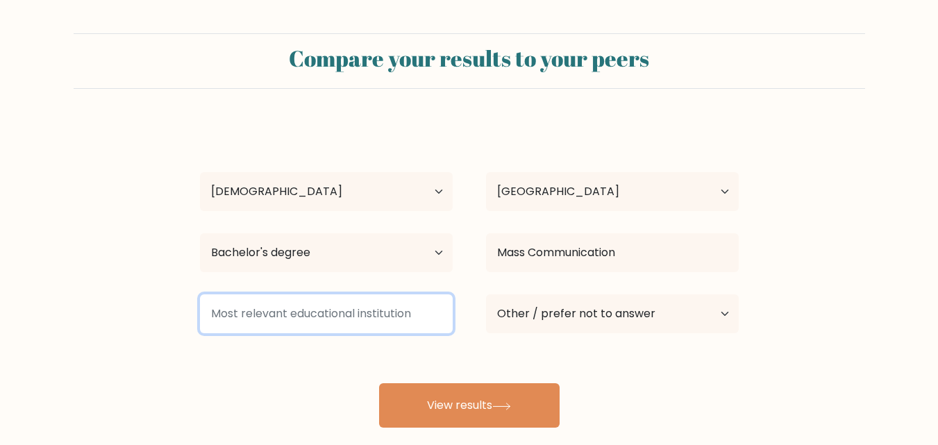
click at [320, 294] on input at bounding box center [326, 313] width 253 height 39
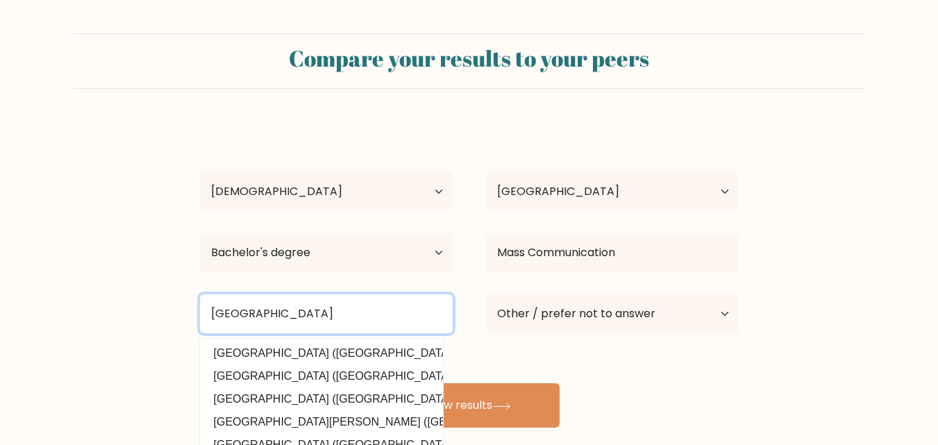
type input "UST Angelicum College"
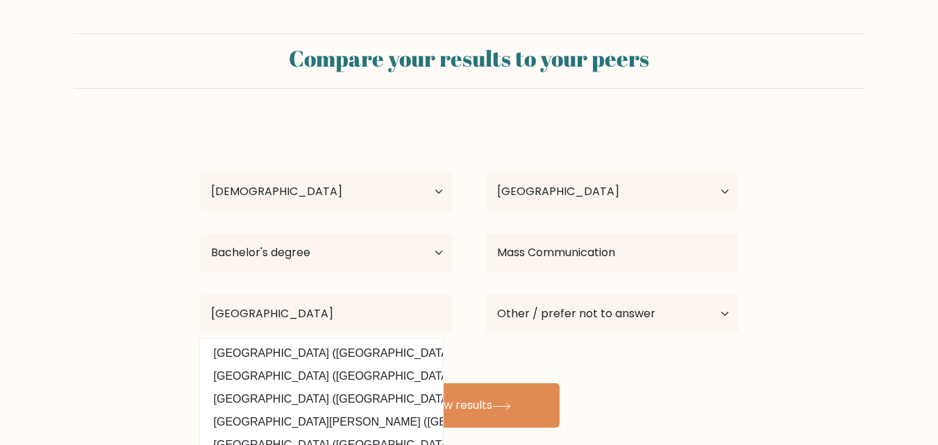
click at [701, 362] on div "Compare your results to your peers Gladys Umpa Age Under 18 years old 18-24 yea…" at bounding box center [469, 263] width 938 height 526
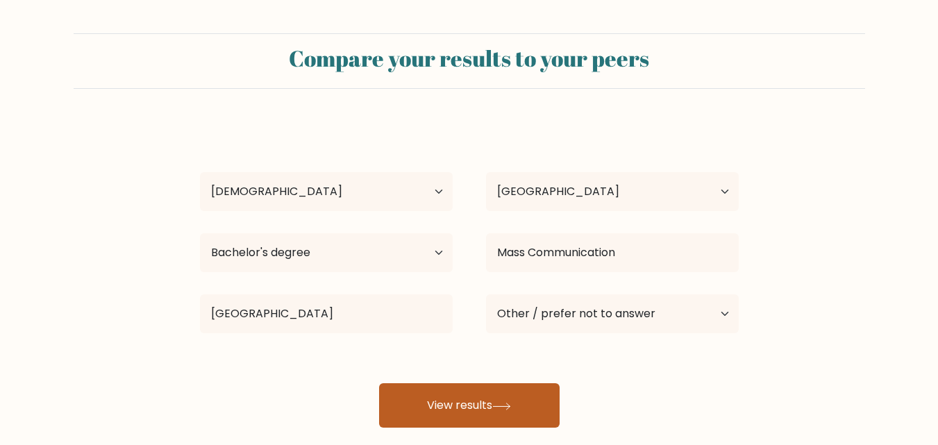
click at [531, 383] on button "View results" at bounding box center [469, 405] width 181 height 44
